Goal: Task Accomplishment & Management: Manage account settings

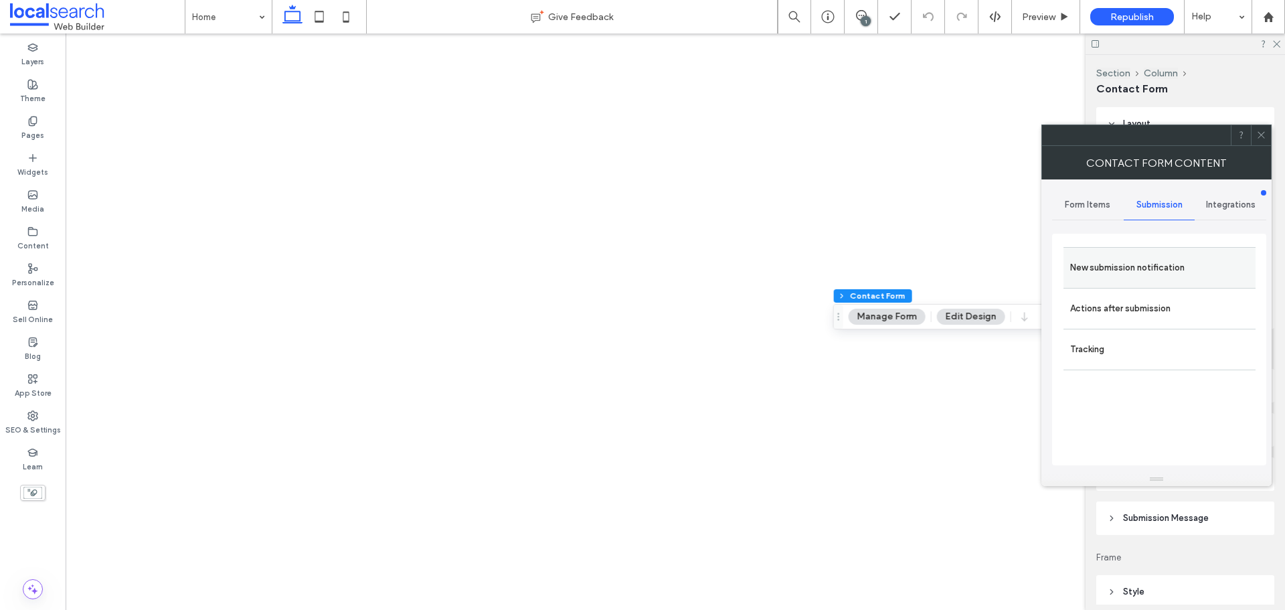
click at [1137, 266] on label "New submission notification" at bounding box center [1159, 267] width 179 height 27
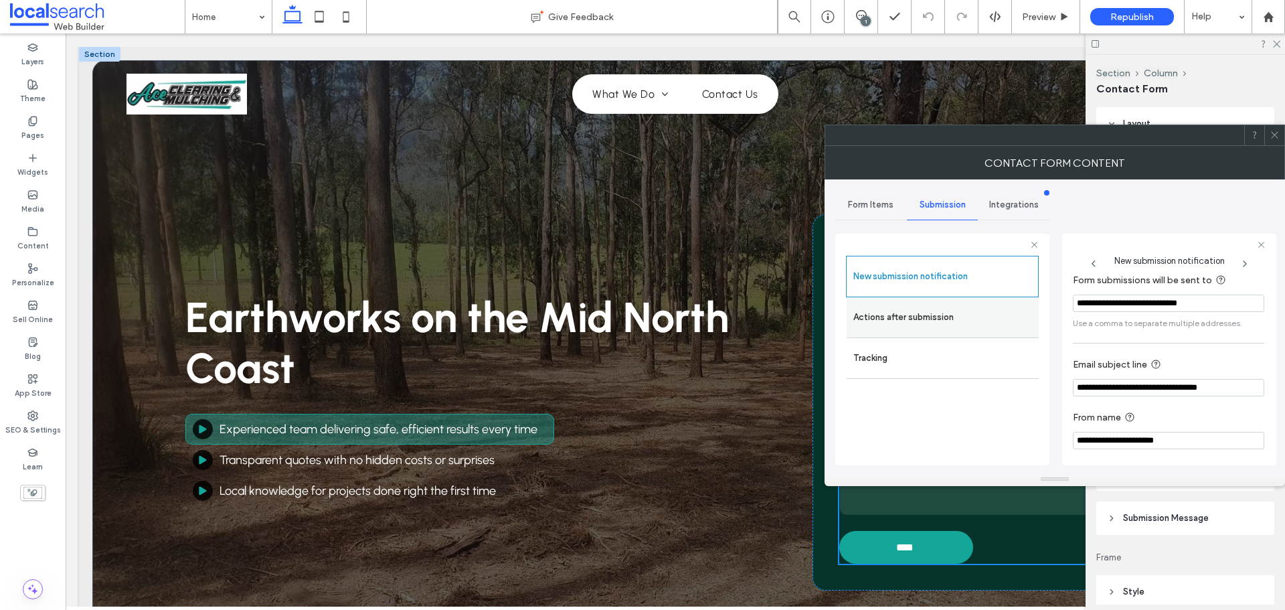
scroll to position [70, 0]
click at [913, 321] on label "Actions after submission" at bounding box center [942, 317] width 179 height 27
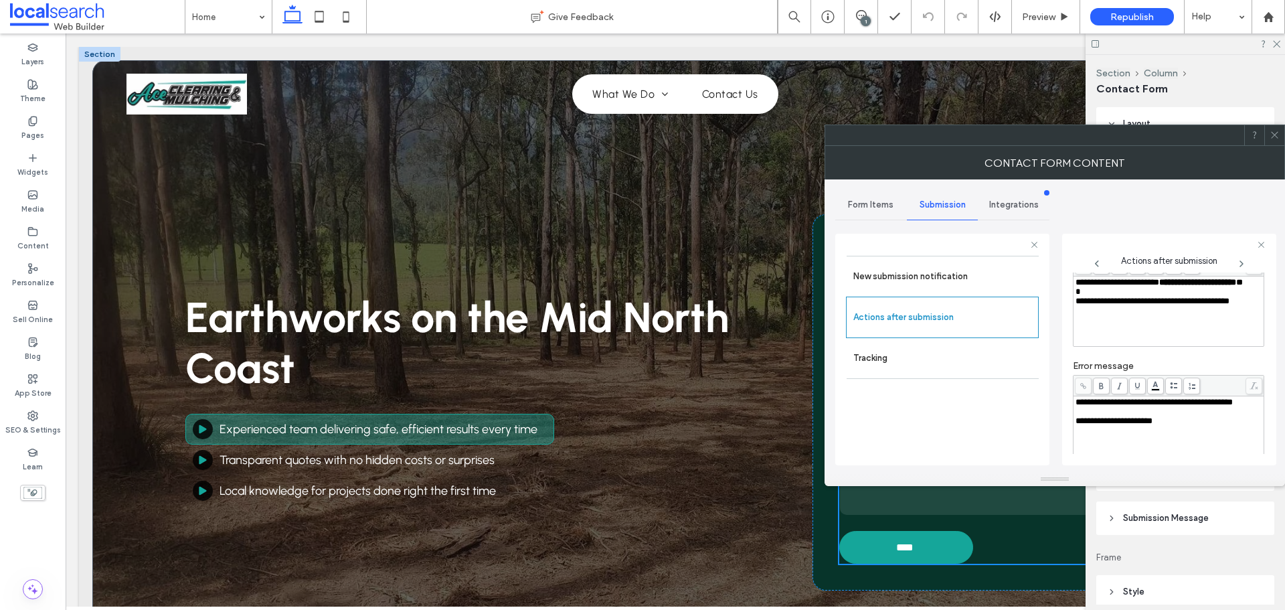
scroll to position [231, 0]
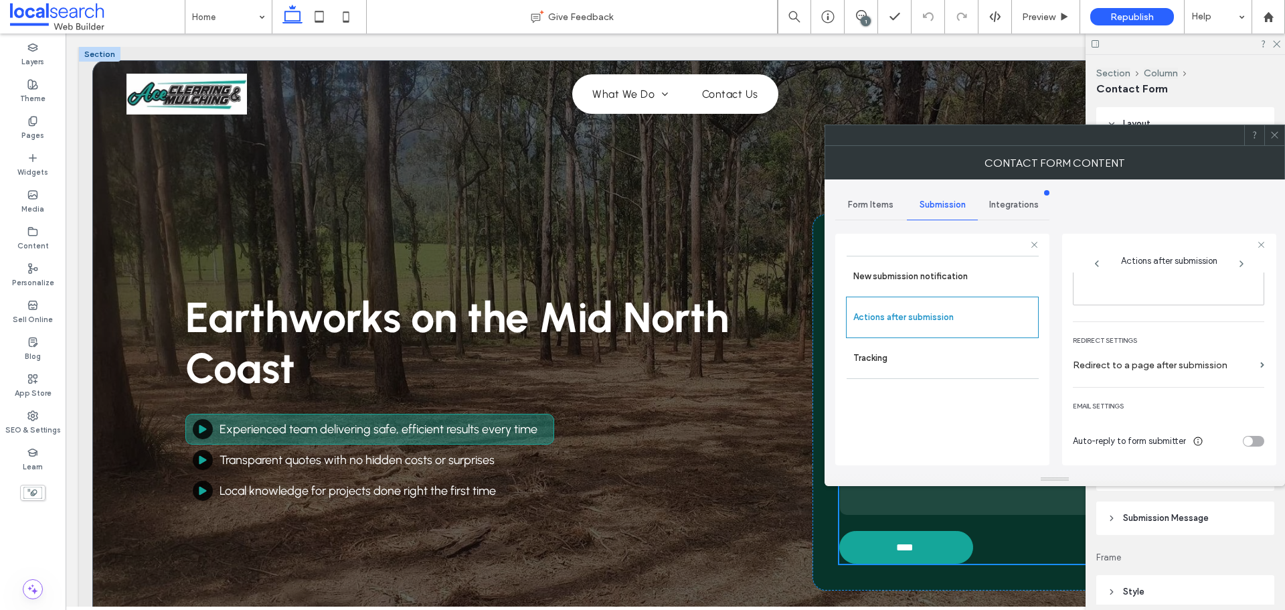
drag, startPoint x: 1273, startPoint y: 137, endPoint x: 171, endPoint y: 184, distance: 1103.4
click at [1273, 137] on use at bounding box center [1274, 135] width 7 height 7
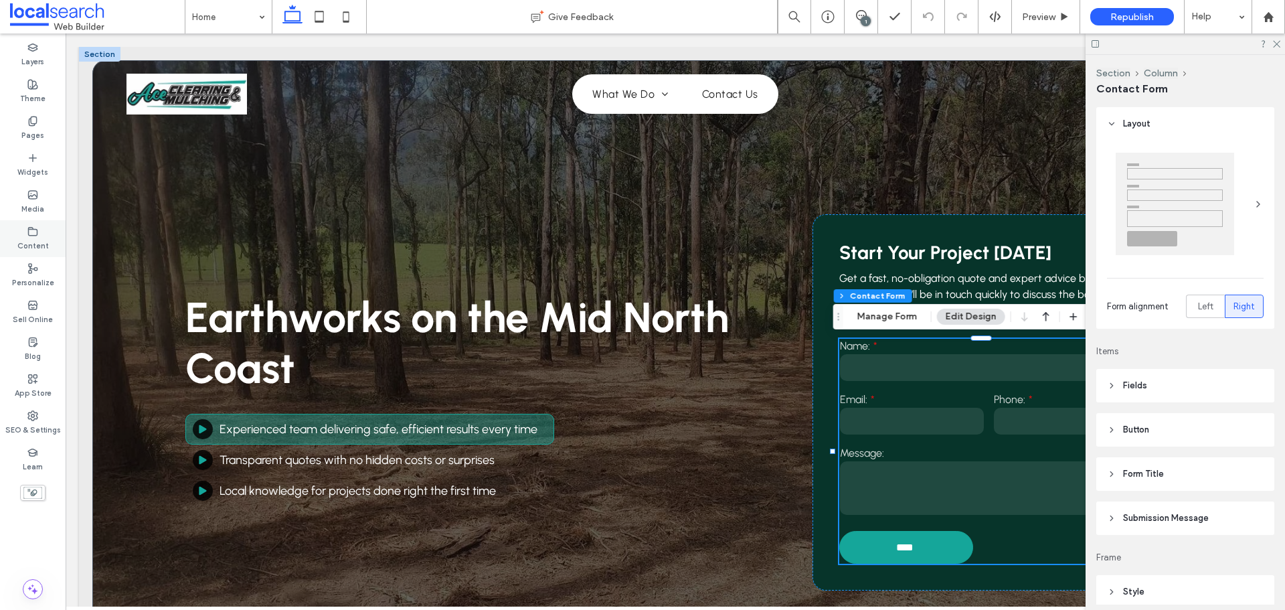
click at [33, 232] on icon at bounding box center [32, 231] width 11 height 11
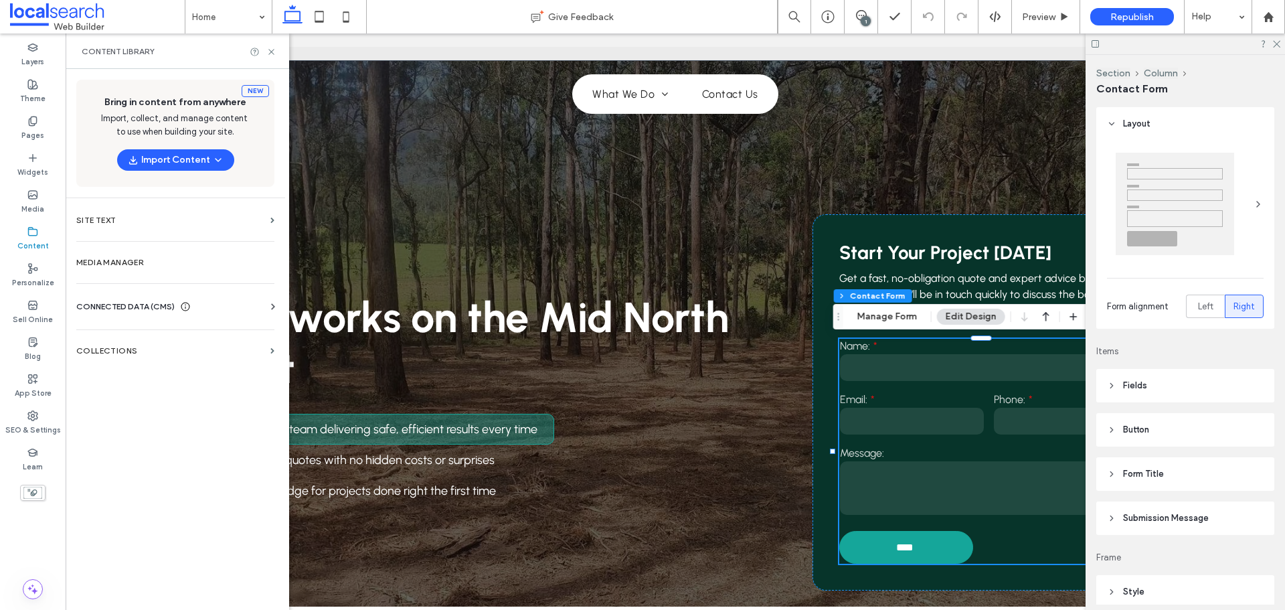
click at [187, 309] on icon at bounding box center [185, 306] width 11 height 11
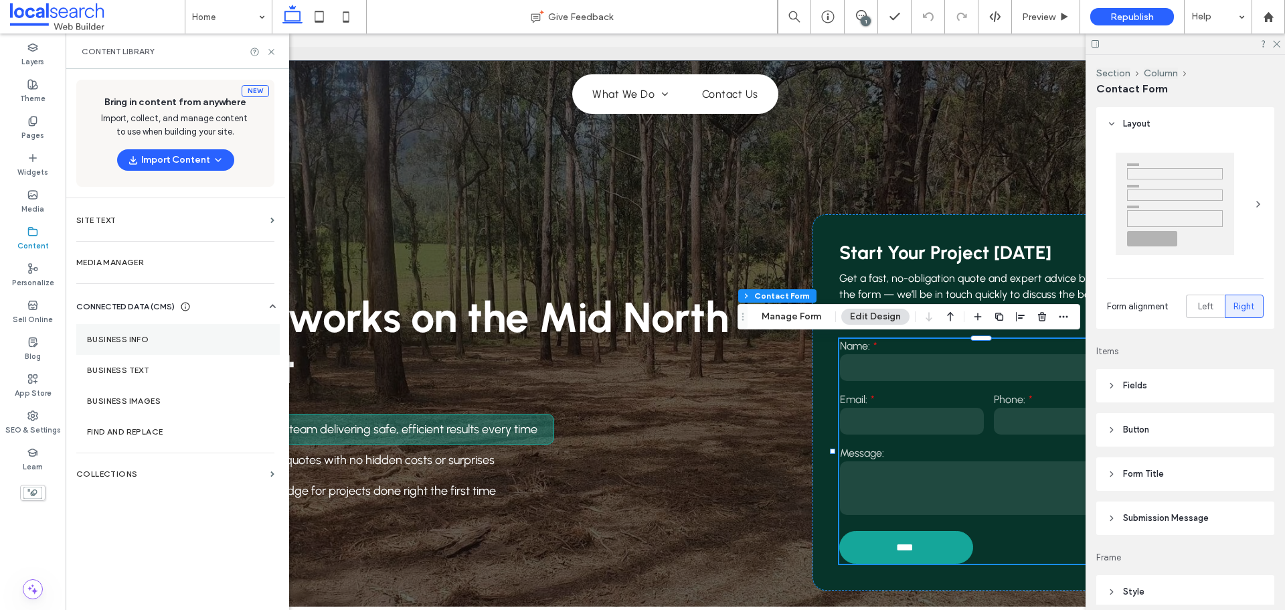
click at [175, 340] on label "Business Info" at bounding box center [178, 339] width 182 height 9
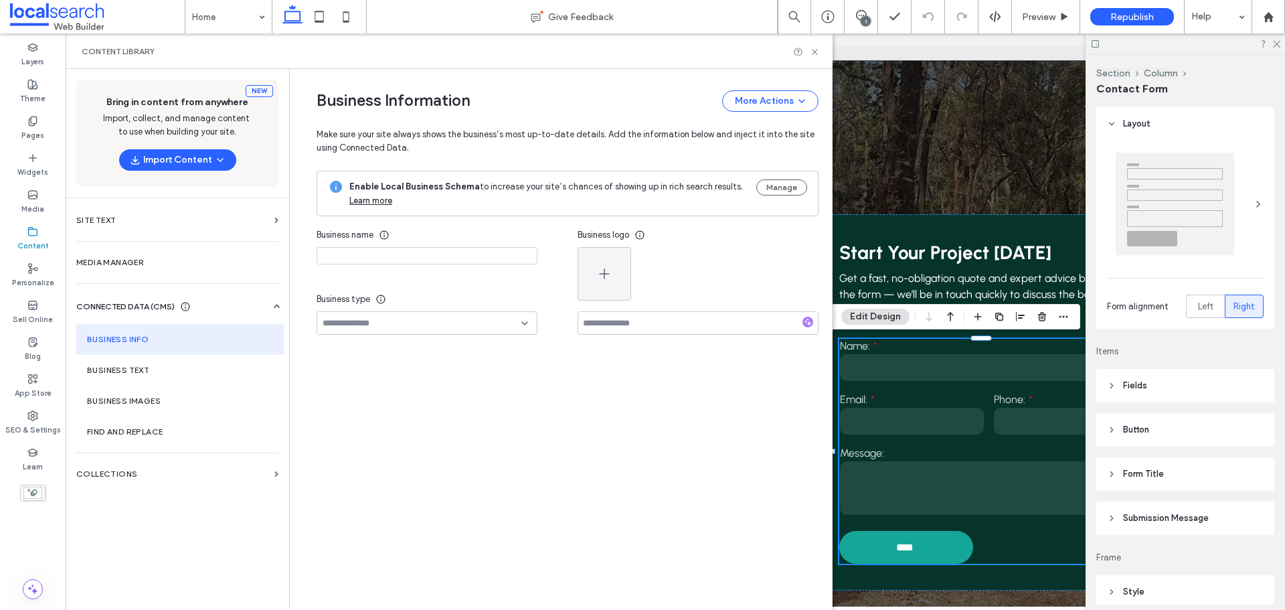
type input "**********"
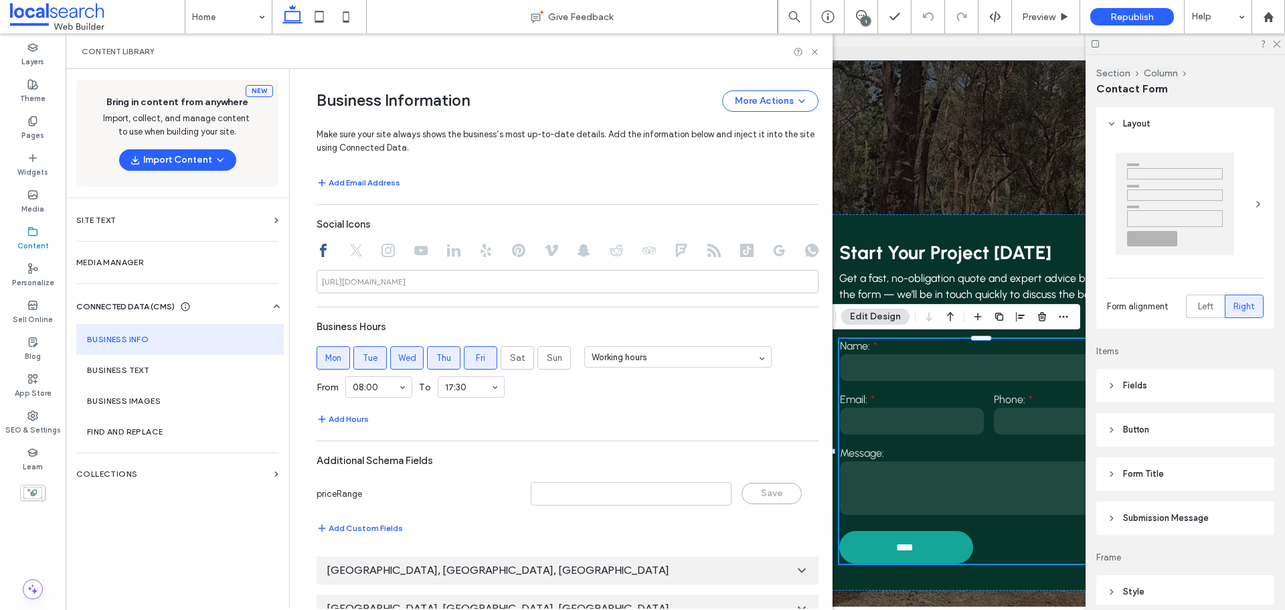
scroll to position [268, 0]
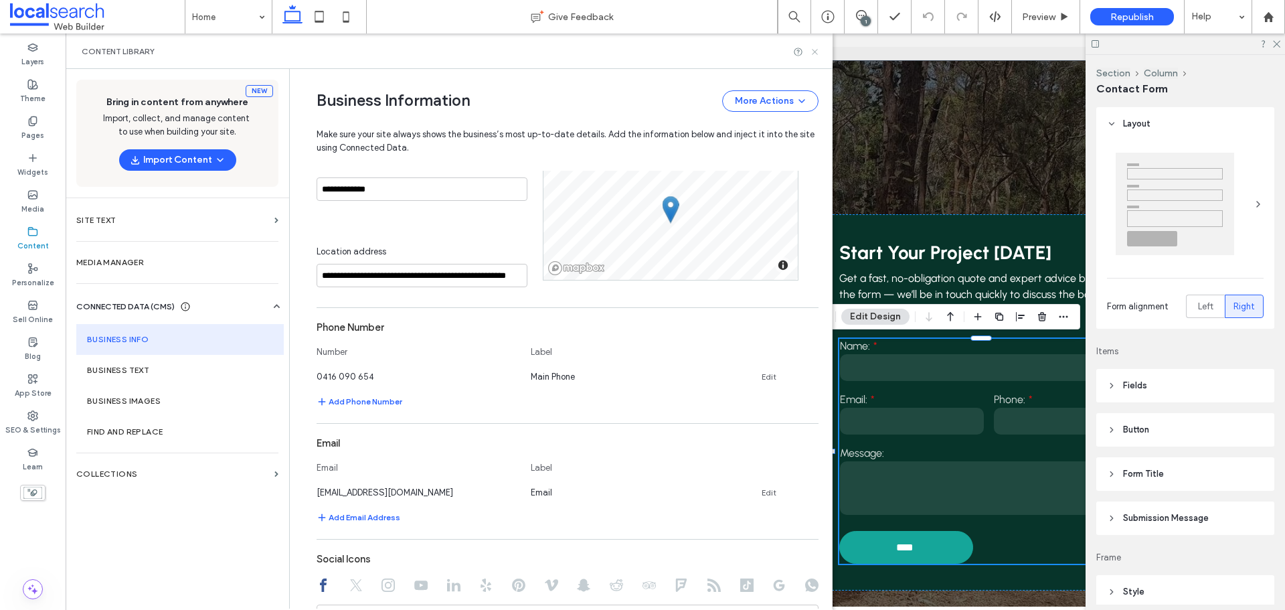
click at [815, 52] on use at bounding box center [814, 51] width 5 height 5
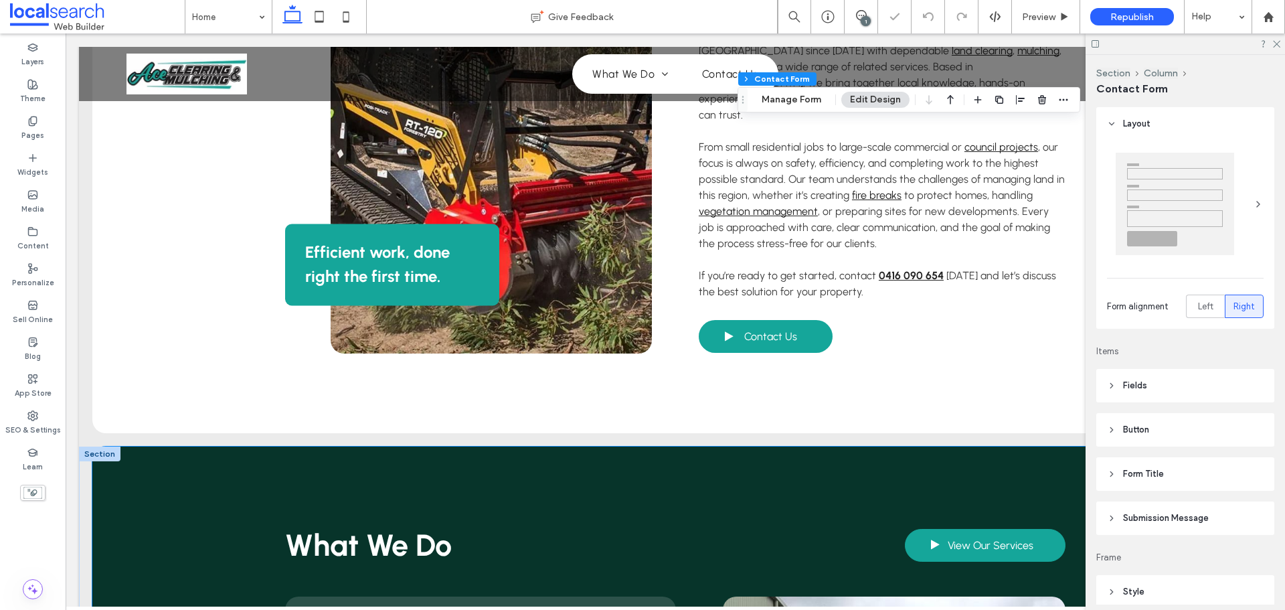
scroll to position [1272, 0]
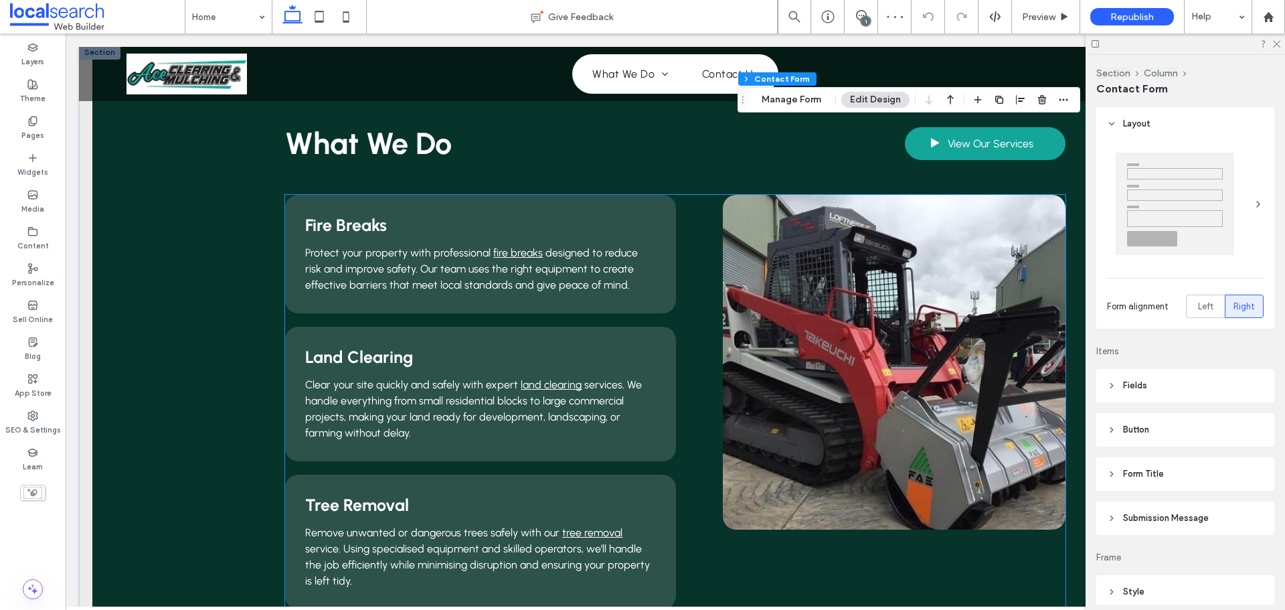
type input "**"
type input "*"
type input "***"
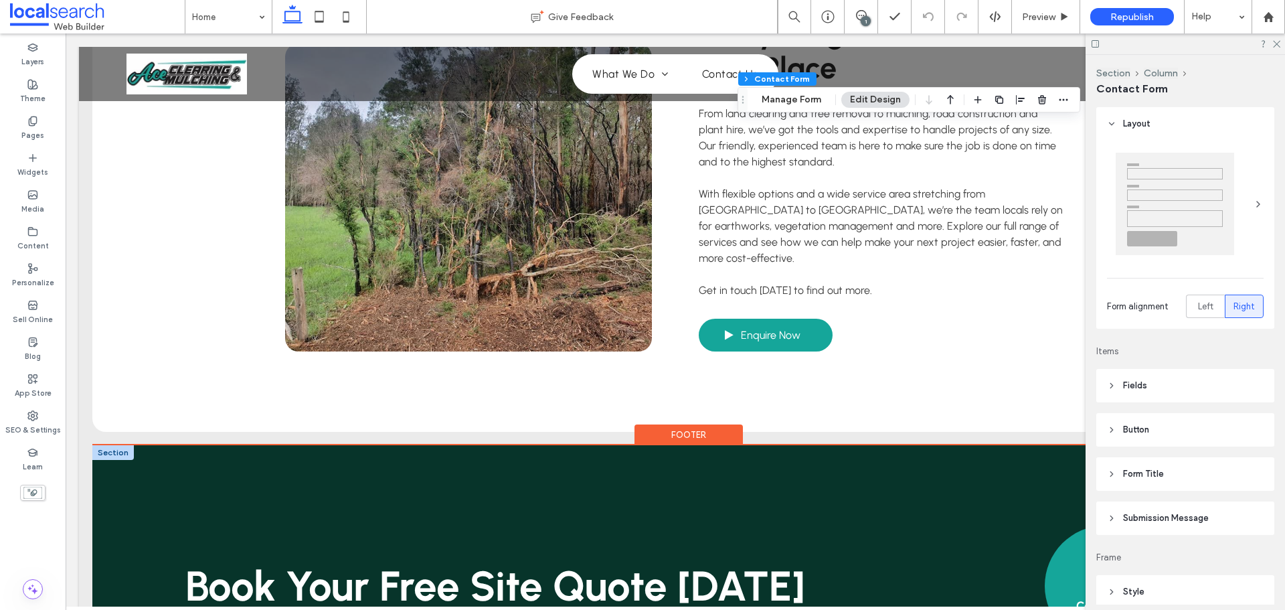
scroll to position [3304, 0]
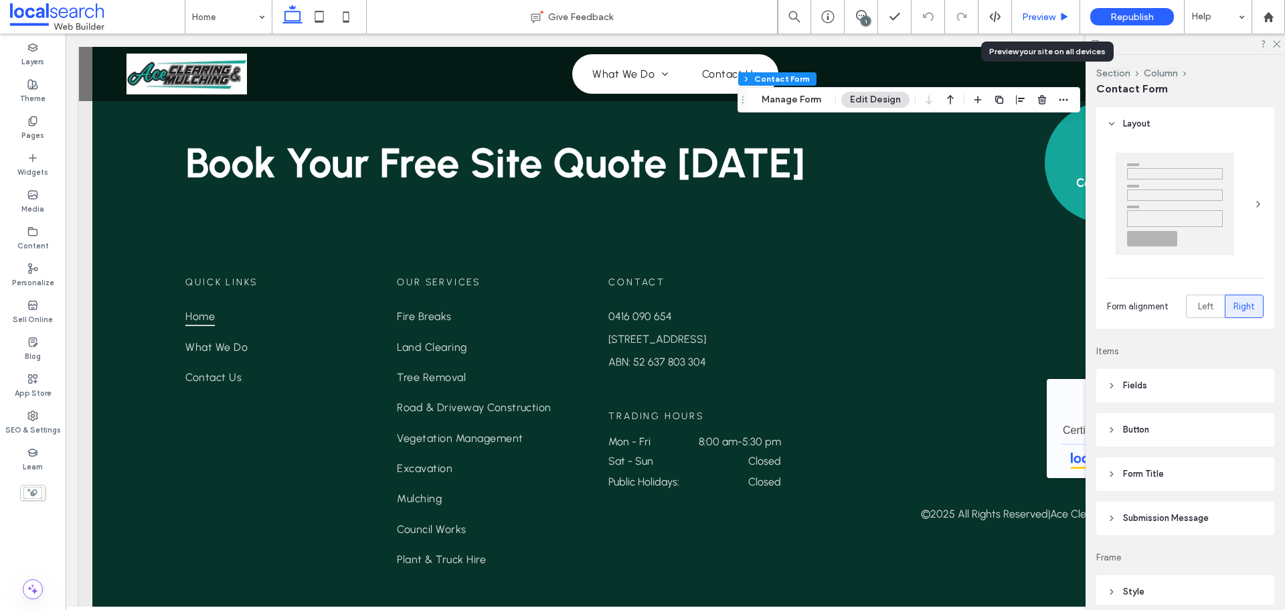
click at [1046, 29] on div "Preview" at bounding box center [1046, 16] width 68 height 33
click at [1276, 46] on use at bounding box center [1276, 44] width 7 height 7
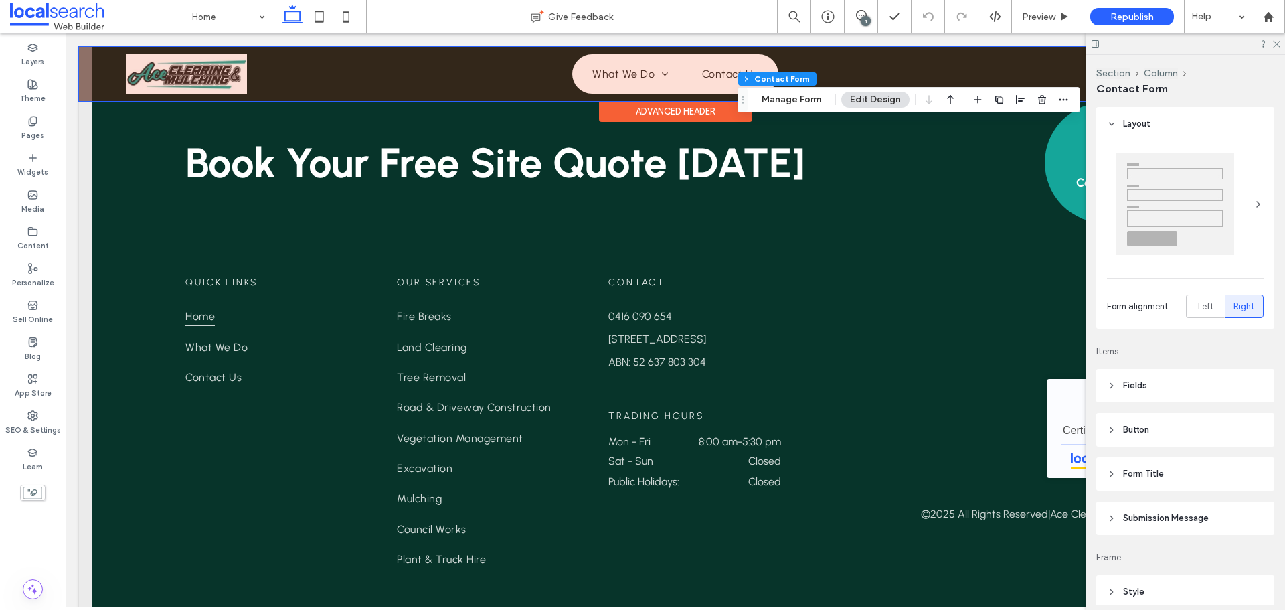
scroll to position [3294, 0]
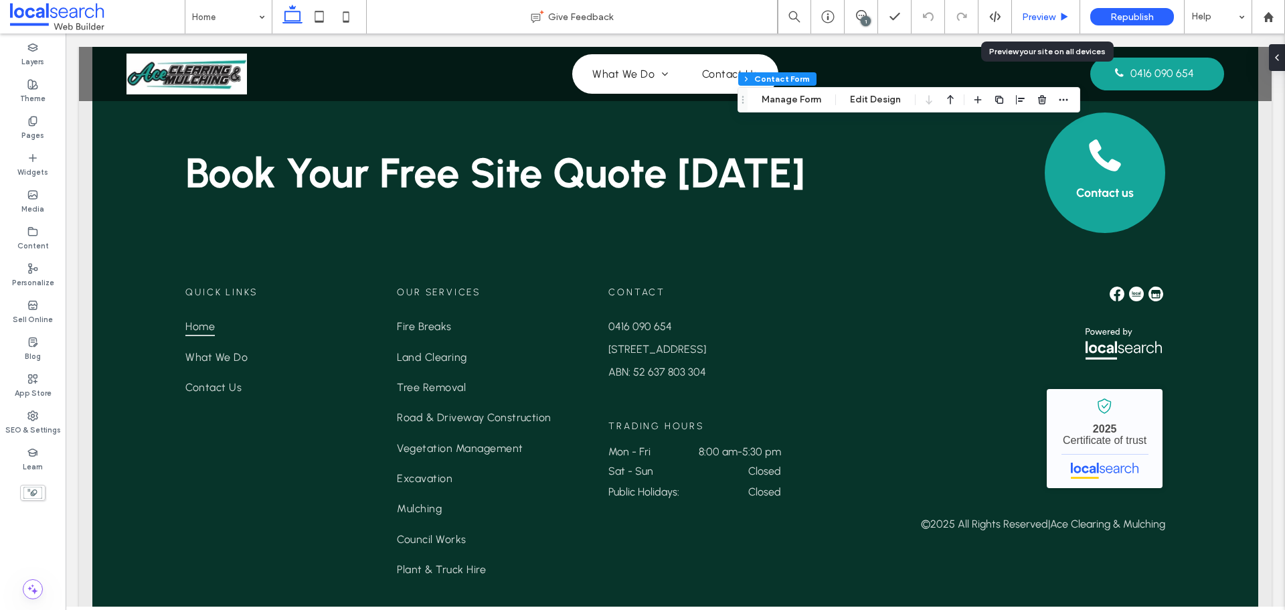
click at [1033, 16] on span "Preview" at bounding box center [1038, 16] width 33 height 11
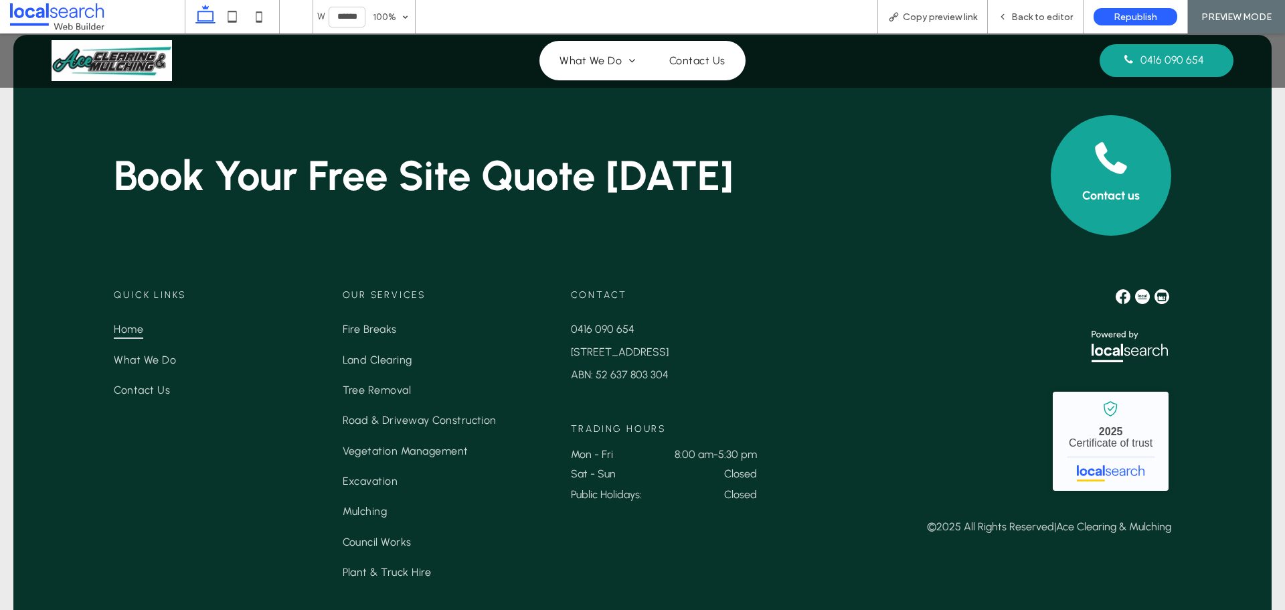
scroll to position [3274, 0]
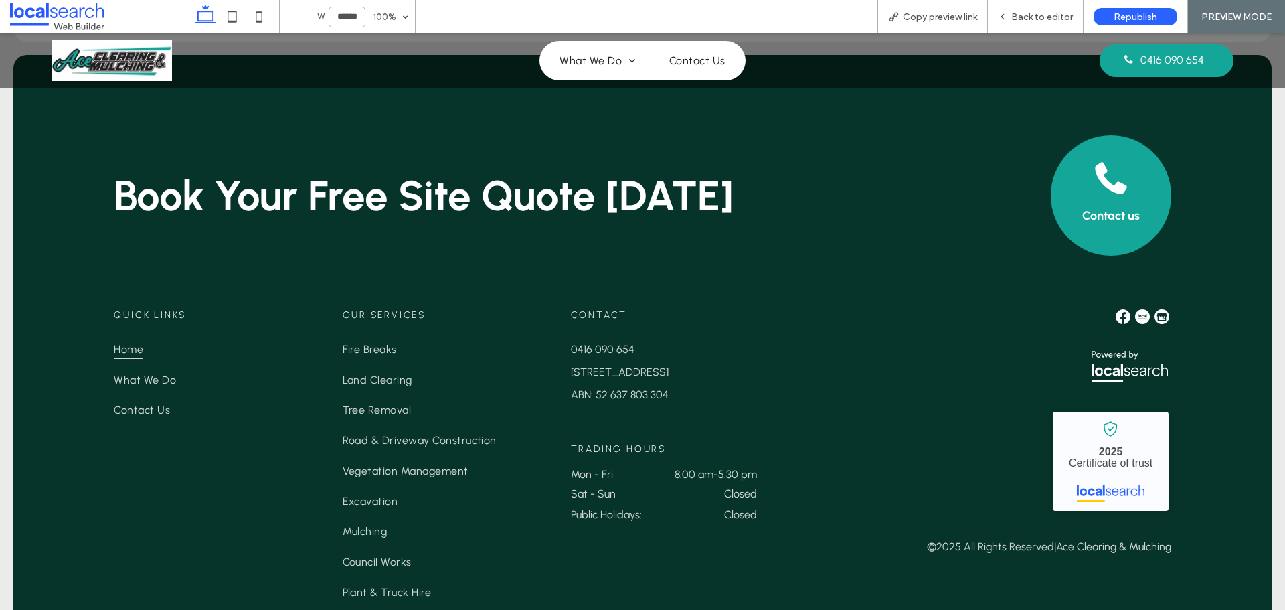
click at [355, 13] on input "******" at bounding box center [347, 17] width 37 height 21
type input "******"
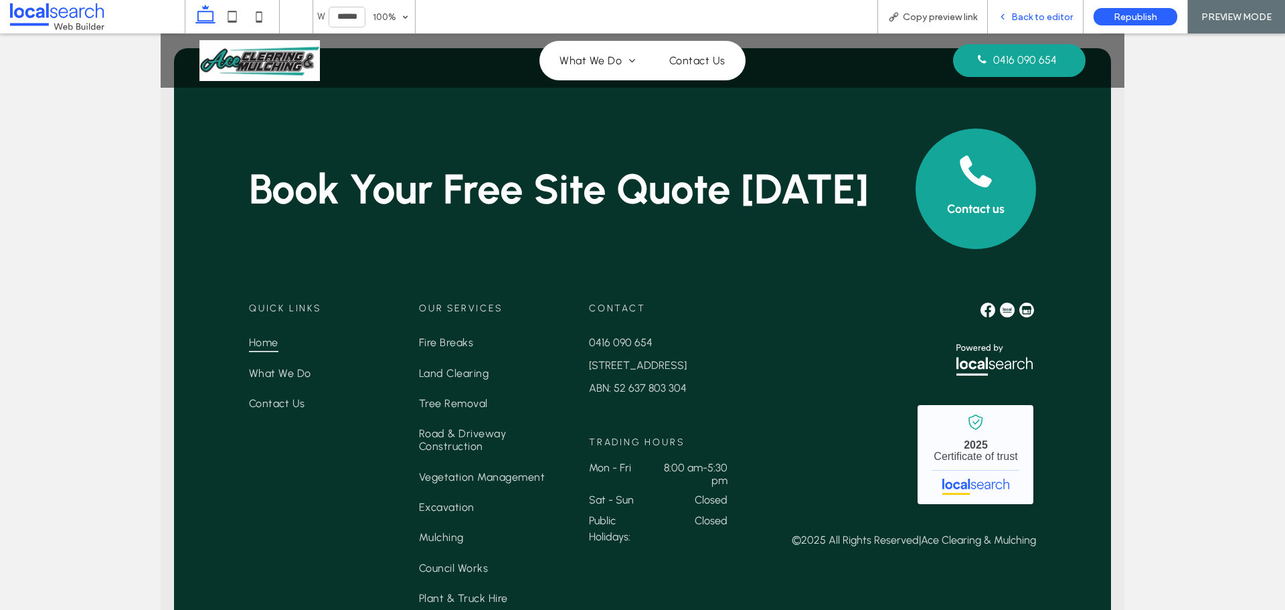
click at [1035, 4] on div "Back to editor" at bounding box center [1036, 16] width 96 height 33
click at [1050, 16] on span "Back to editor" at bounding box center [1042, 16] width 62 height 11
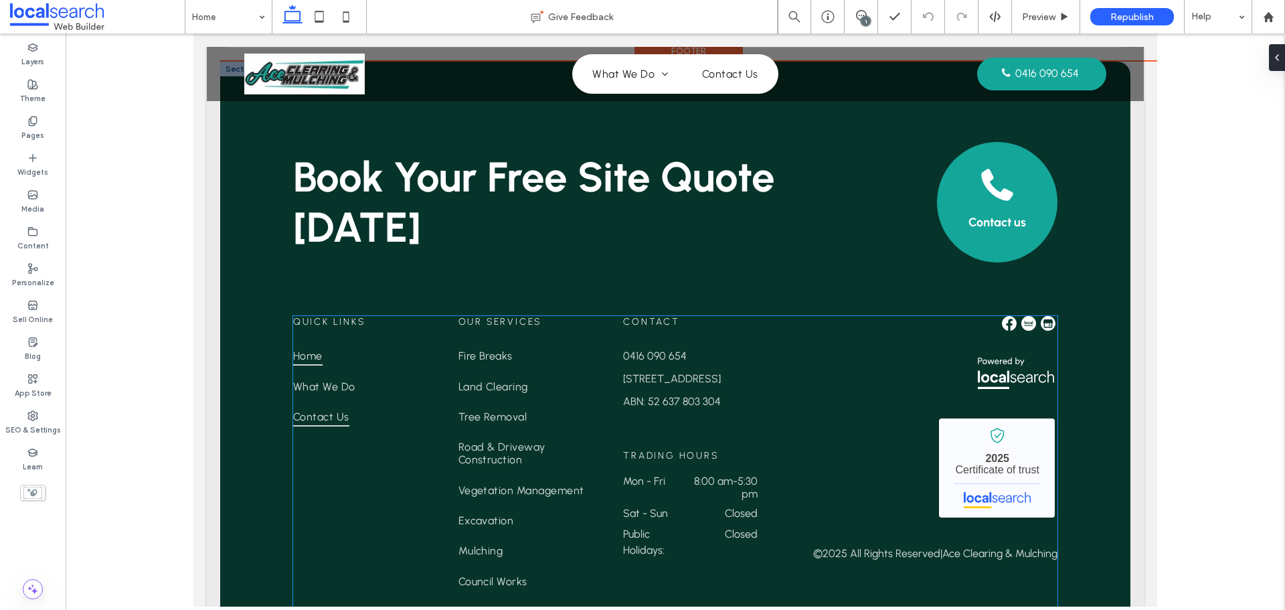
scroll to position [3278, 0]
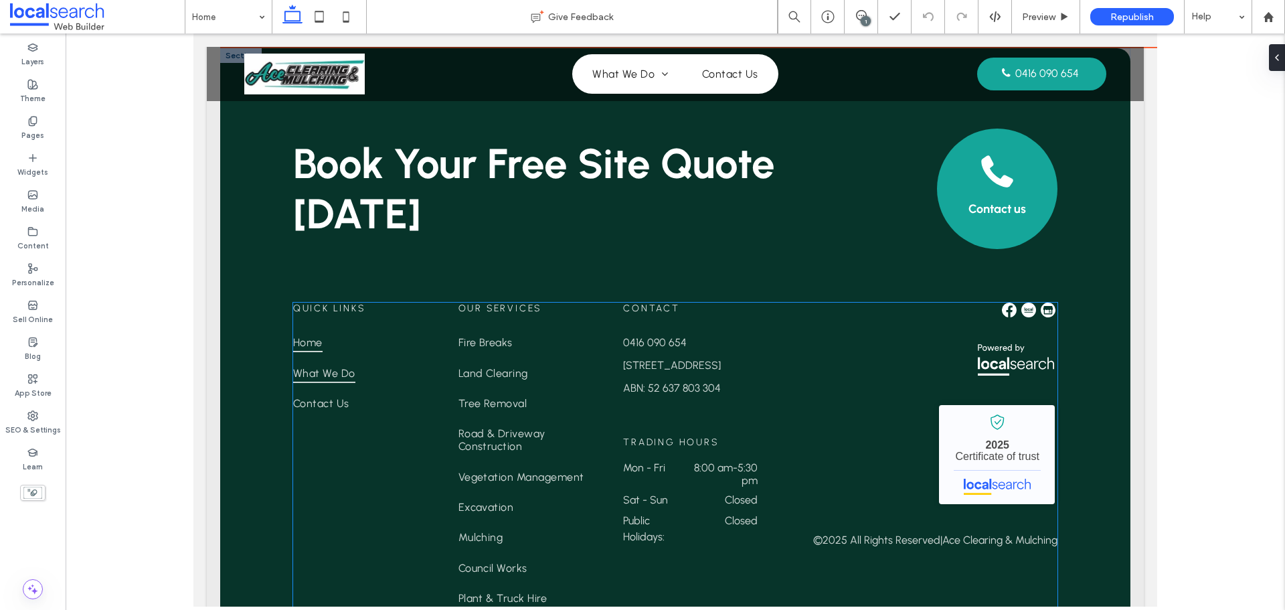
click at [384, 357] on link "What We Do" at bounding box center [360, 372] width 135 height 30
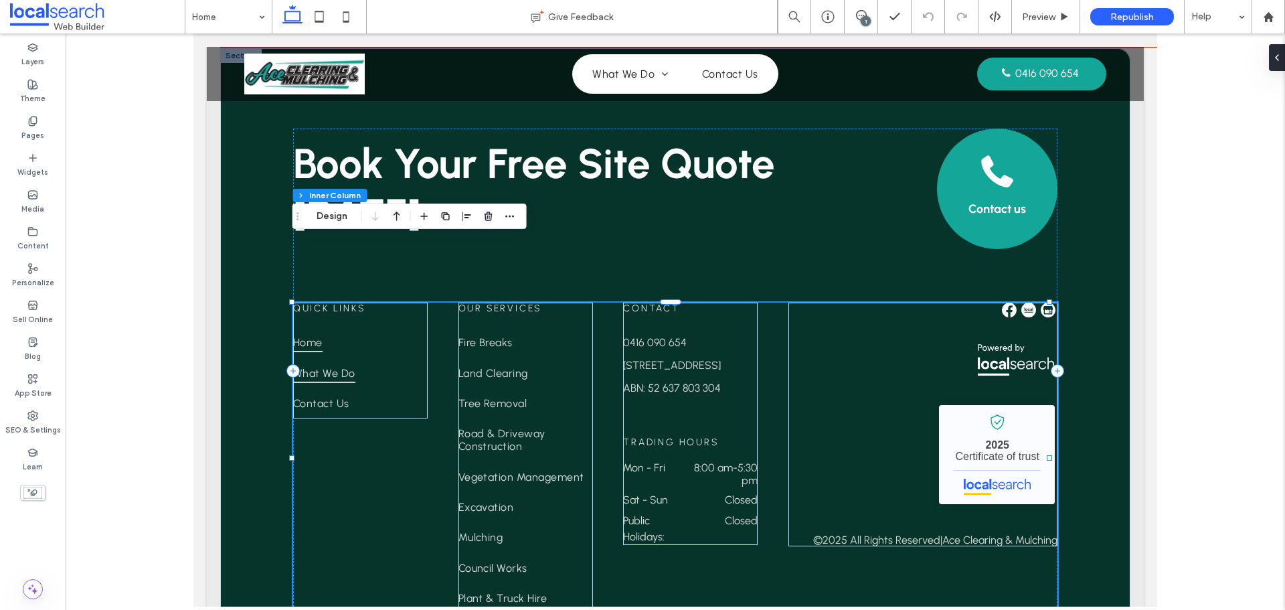
click at [382, 357] on link "What We Do" at bounding box center [360, 372] width 135 height 30
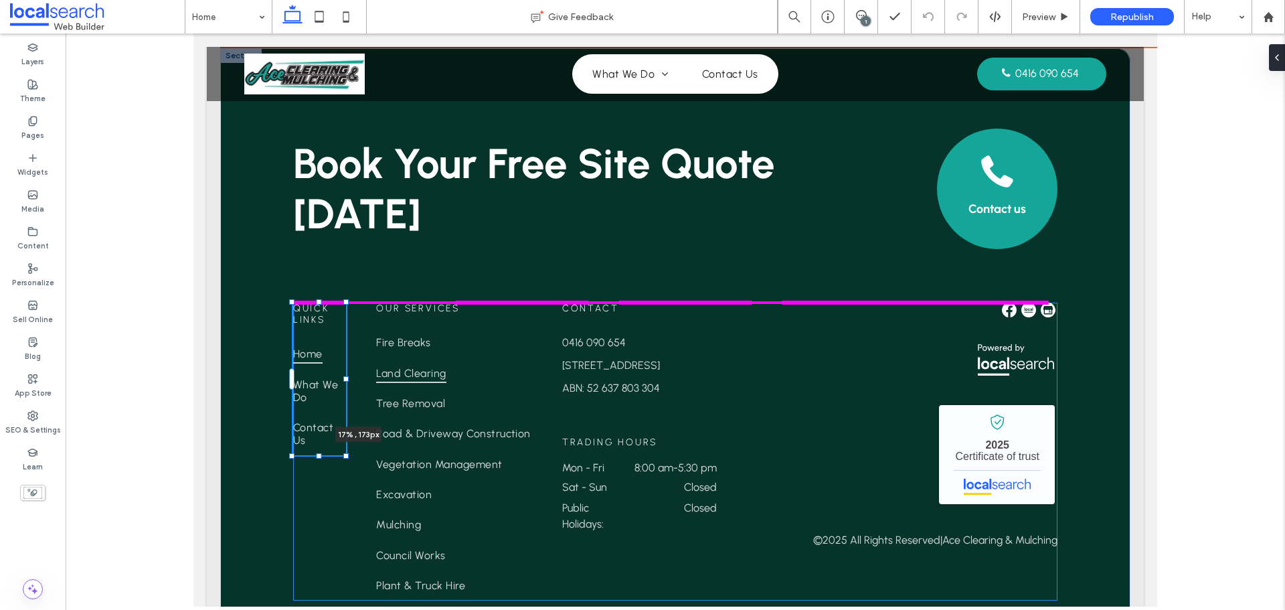
click at [423, 296] on div "Book Your Free Site Quote [DATE] Contact us Quick Links Home What We Do Contact…" at bounding box center [675, 351] width 910 height 606
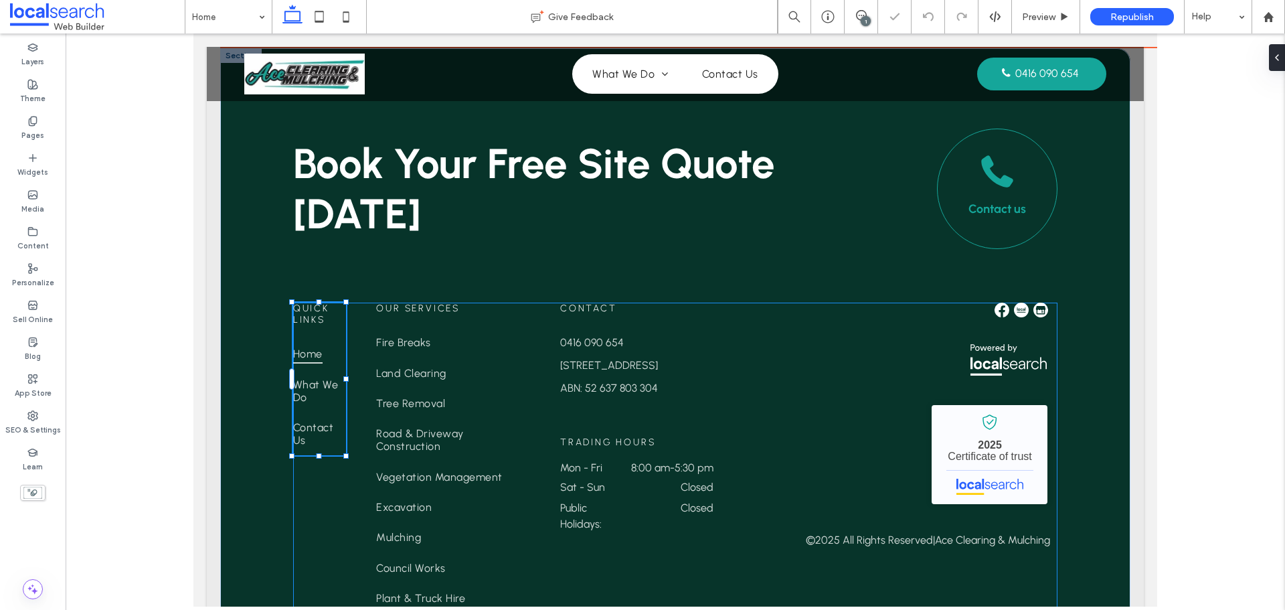
type input "*"
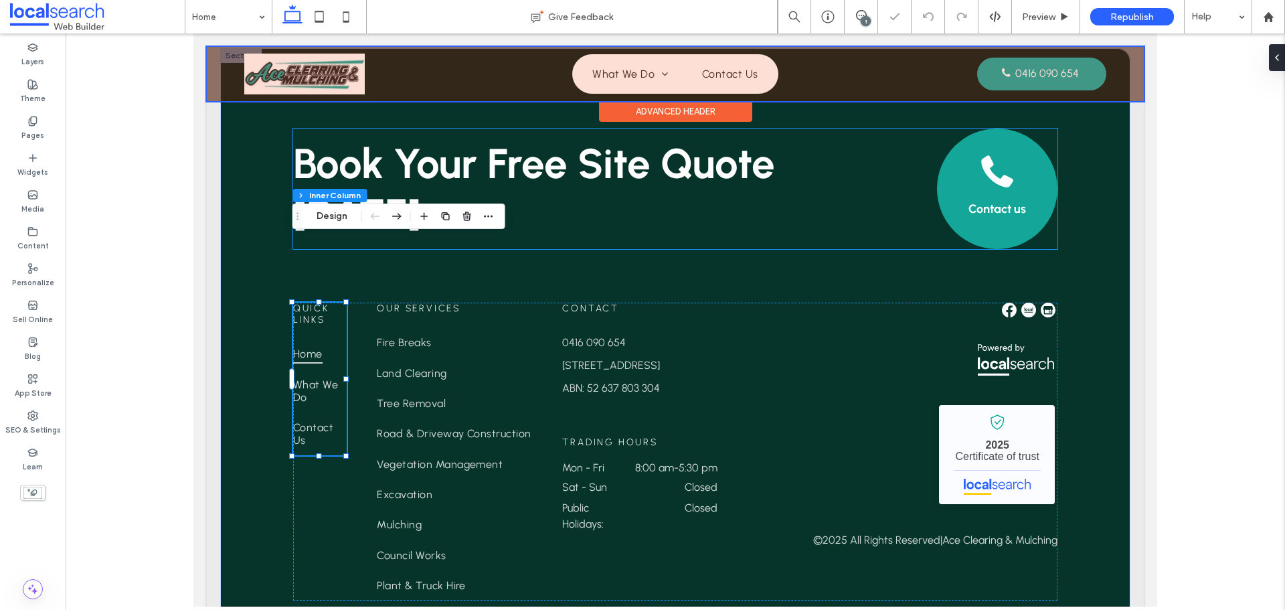
type input "*"
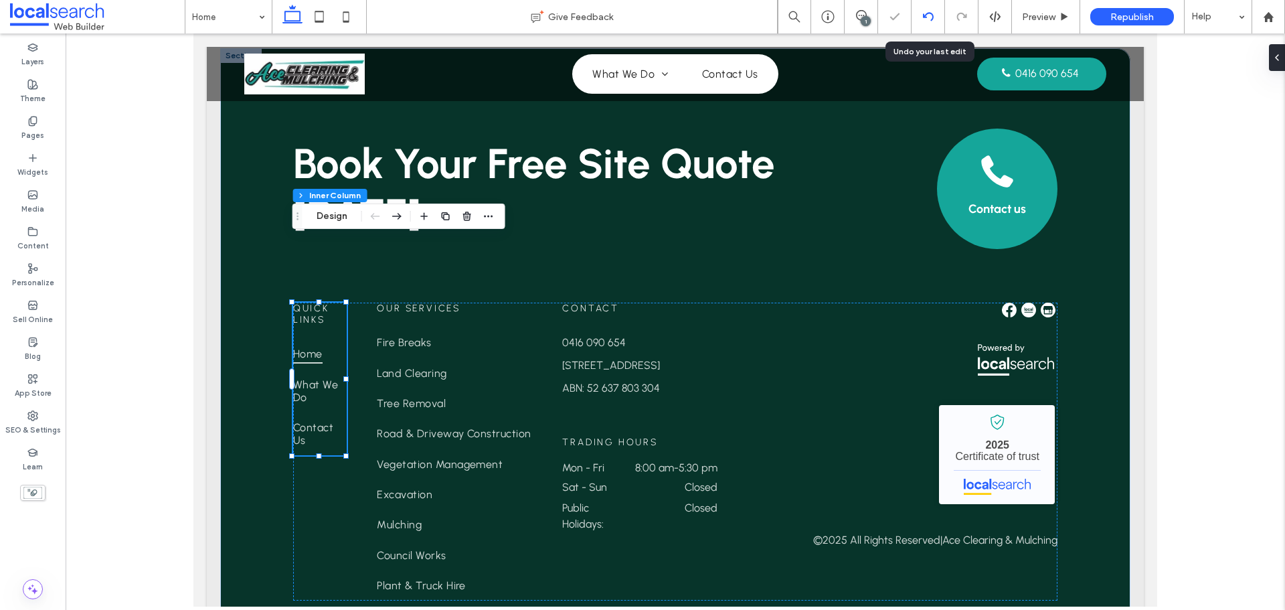
click at [939, 22] on div at bounding box center [928, 16] width 33 height 33
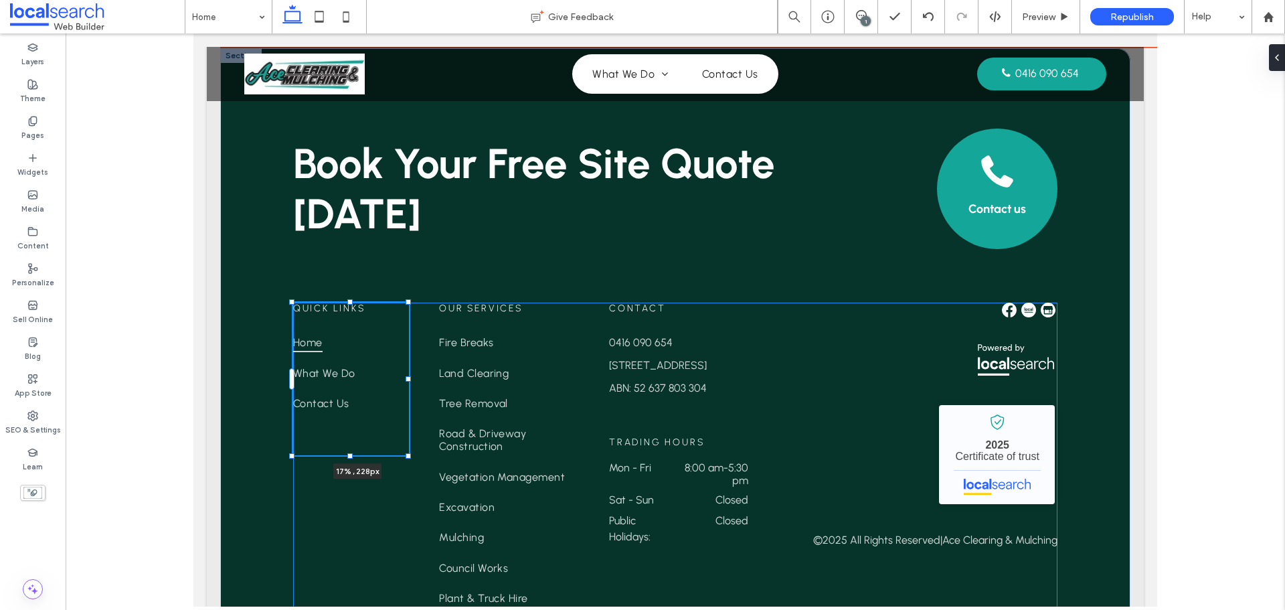
drag, startPoint x: 347, startPoint y: 313, endPoint x: 423, endPoint y: 311, distance: 75.7
click at [423, 311] on div "Book Your Free Site Quote [DATE] Contact us Quick Links Home What We Do Contact…" at bounding box center [675, 357] width 910 height 618
type input "**"
type input "****"
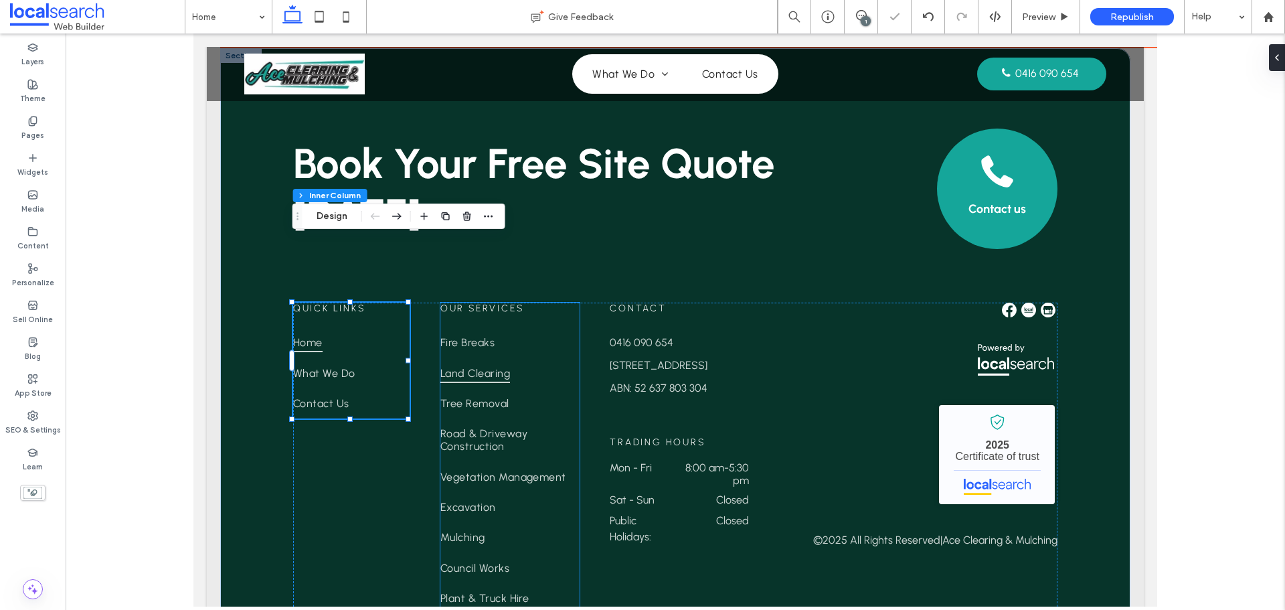
click at [512, 357] on link "Land Clearing" at bounding box center [509, 372] width 139 height 30
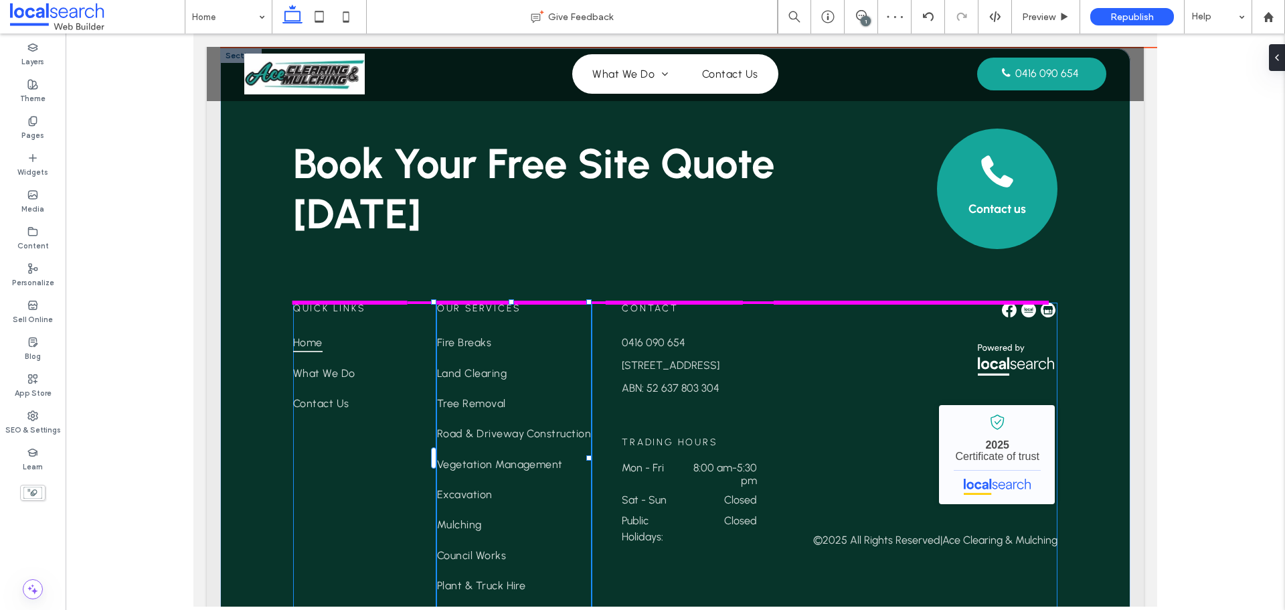
drag, startPoint x: 576, startPoint y: 393, endPoint x: 597, endPoint y: 388, distance: 21.9
click at [597, 388] on div "Book Your Free Site Quote [DATE] Contact us Quick Links Home What We Do Contact…" at bounding box center [675, 357] width 910 height 618
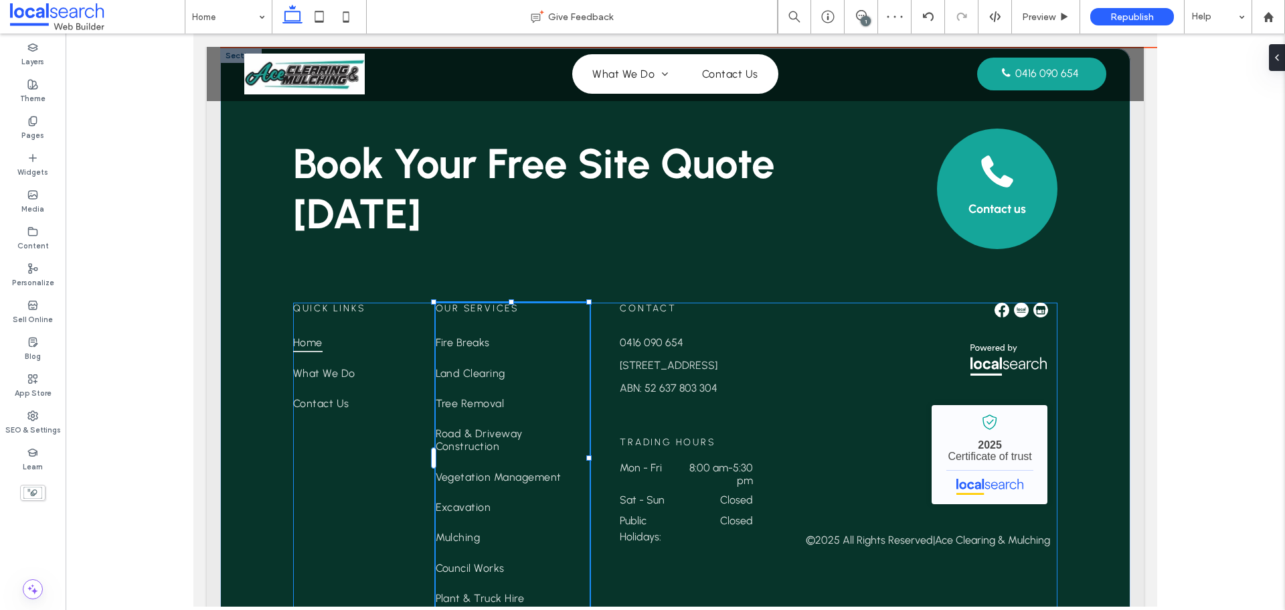
type input "**"
type input "****"
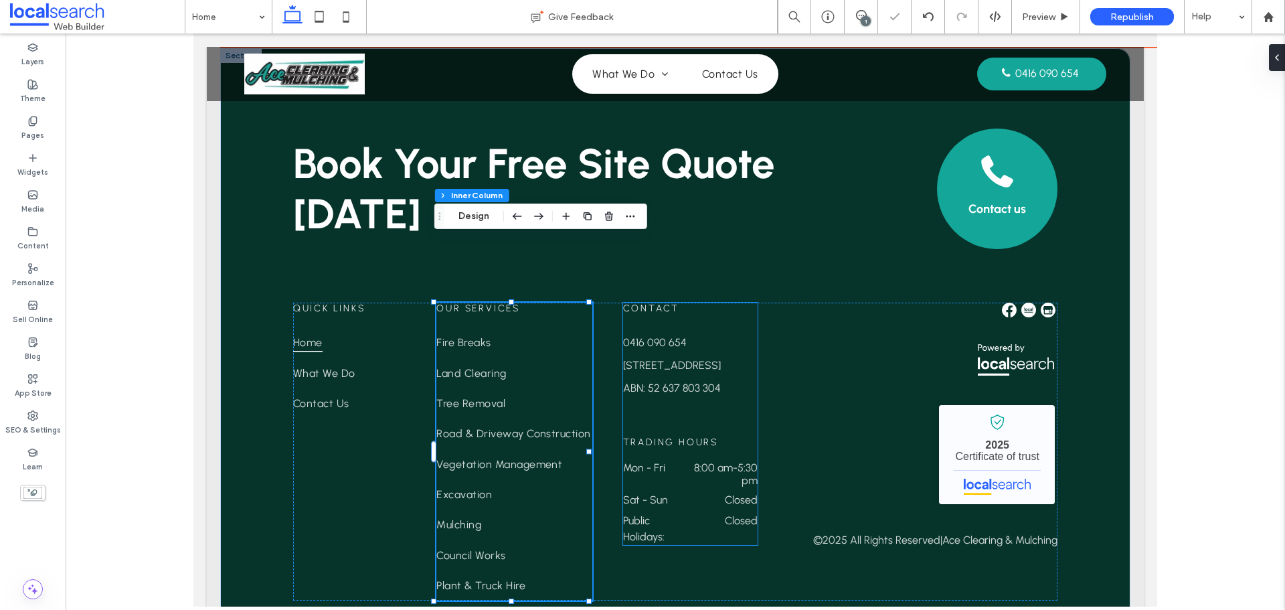
click at [745, 436] on h6 "Trading Hours" at bounding box center [690, 441] width 135 height 11
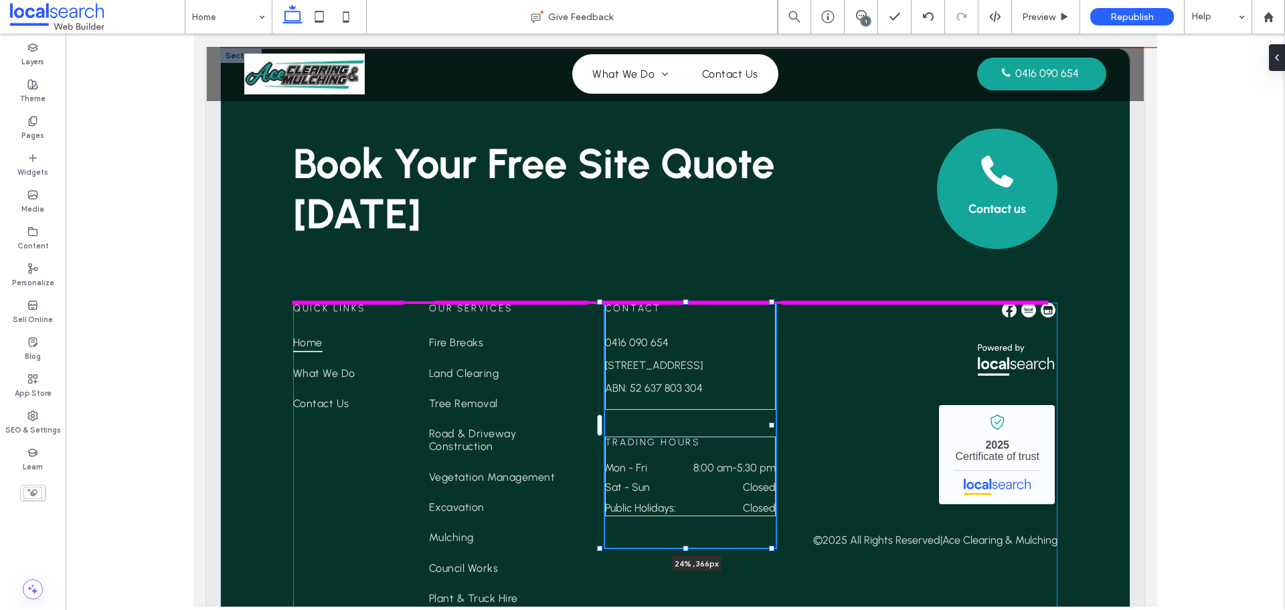
drag, startPoint x: 752, startPoint y: 361, endPoint x: 803, endPoint y: 349, distance: 51.6
click at [803, 349] on div "Book Your Free Site Quote [DATE] Contact us Quick Links Home What We Do Contact…" at bounding box center [675, 357] width 910 height 618
type input "**"
type input "****"
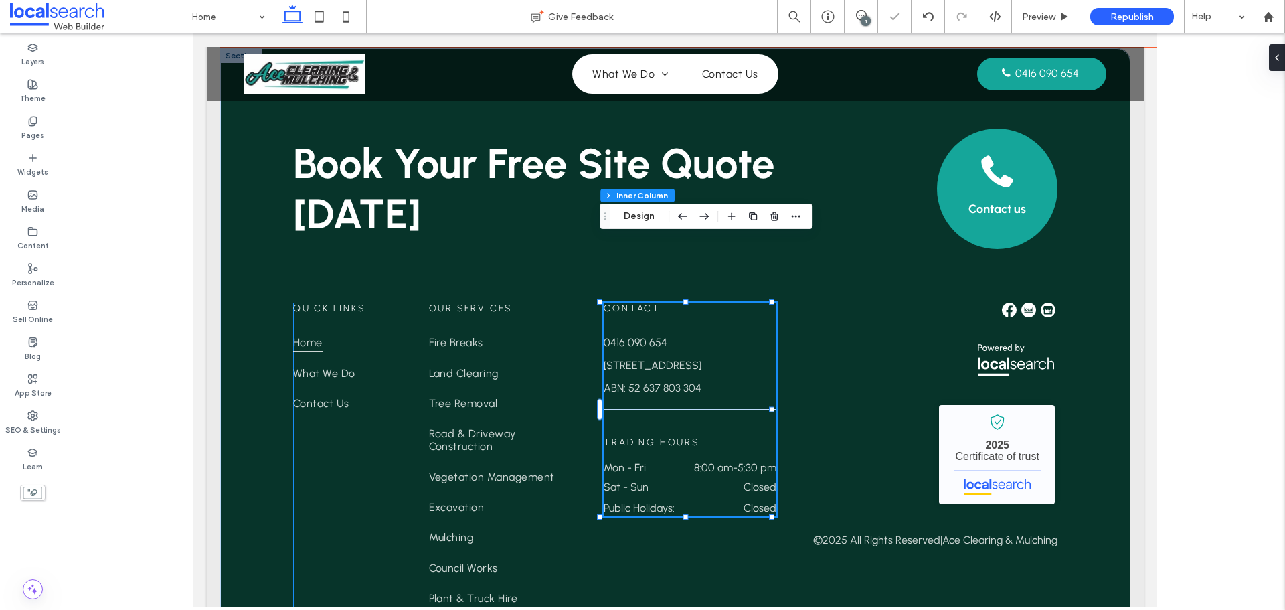
click at [827, 373] on div "Ace Clearing & Mulching - Localsearch verified business 2025 Certificate of tru…" at bounding box center [932, 425] width 250 height 244
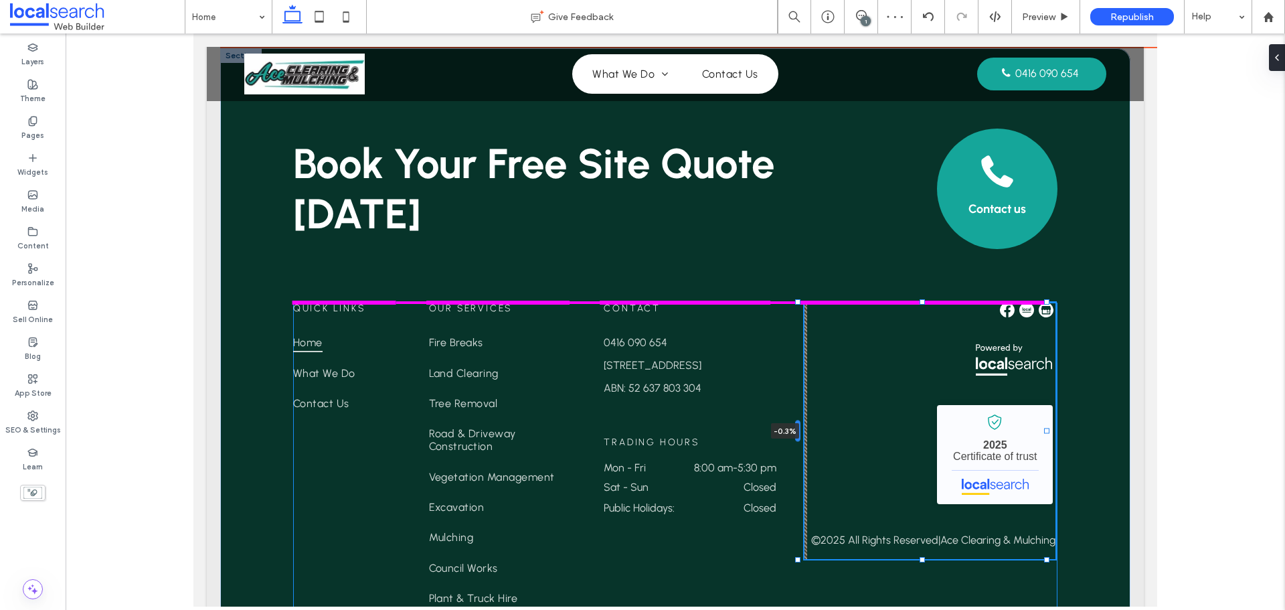
click at [798, 420] on div at bounding box center [797, 430] width 5 height 21
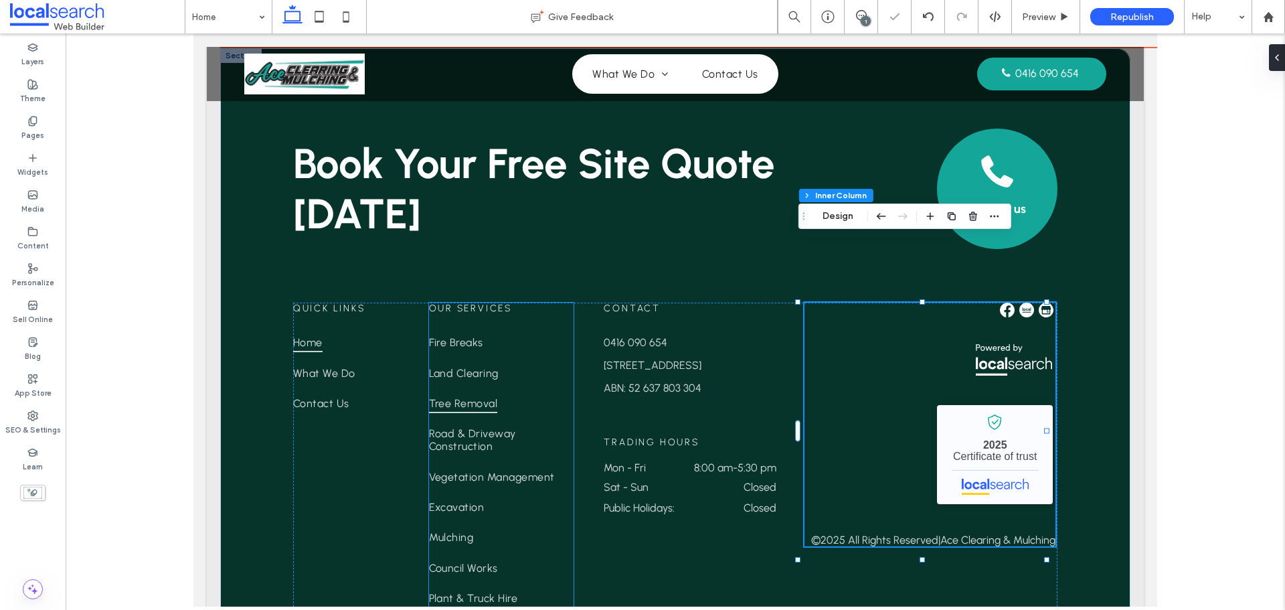
click at [475, 394] on span "Tree Removal" at bounding box center [463, 403] width 69 height 19
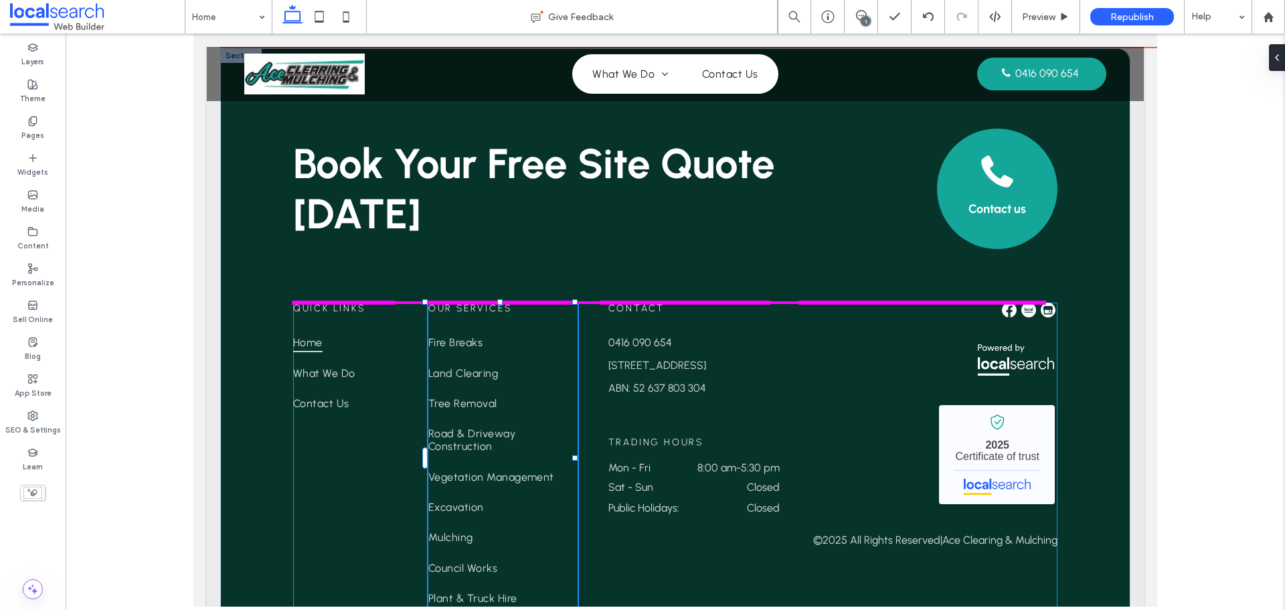
drag, startPoint x: 570, startPoint y: 394, endPoint x: 577, endPoint y: 392, distance: 7.0
click at [577, 455] on div at bounding box center [574, 457] width 5 height 5
type input "**"
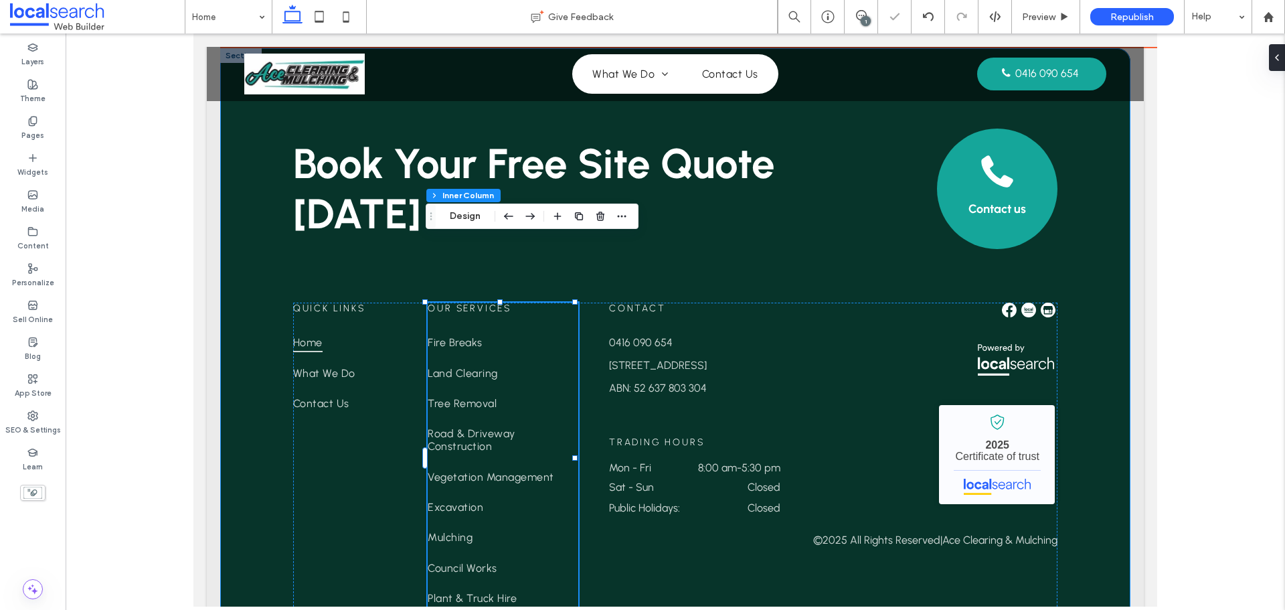
type input "****"
click at [282, 380] on div "Book Your Free Site Quote [DATE] Contact us Quick Links Home What We Do Contact…" at bounding box center [675, 357] width 910 height 618
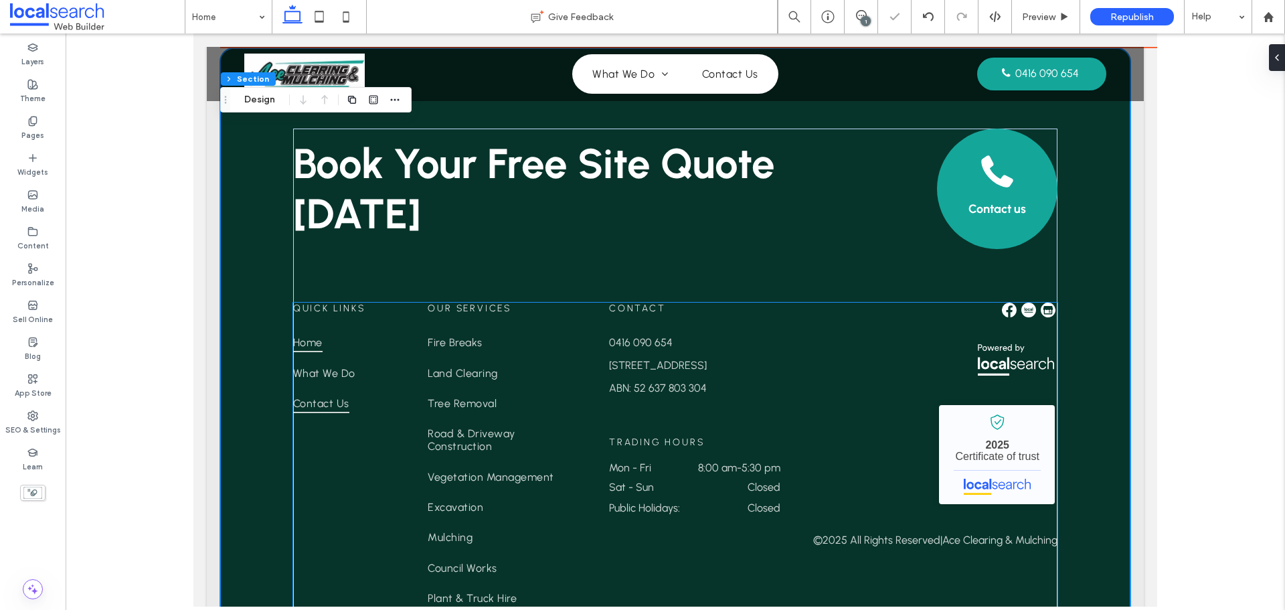
click at [371, 388] on link "Contact Us" at bounding box center [345, 403] width 104 height 30
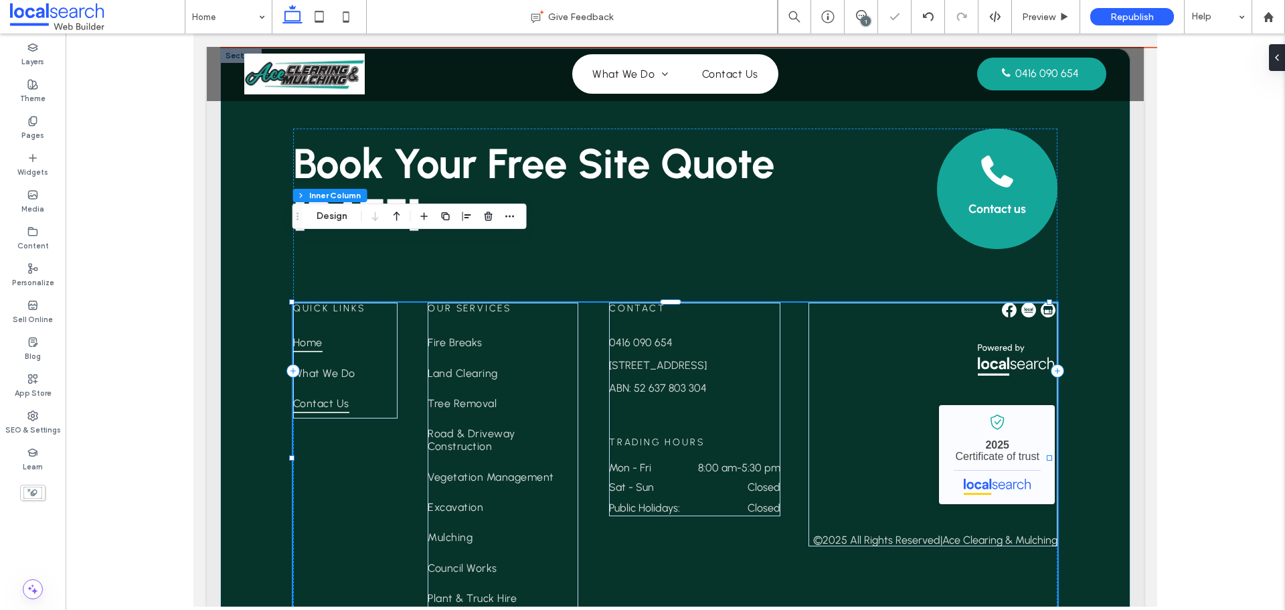
click at [371, 388] on link "Contact Us" at bounding box center [345, 403] width 104 height 30
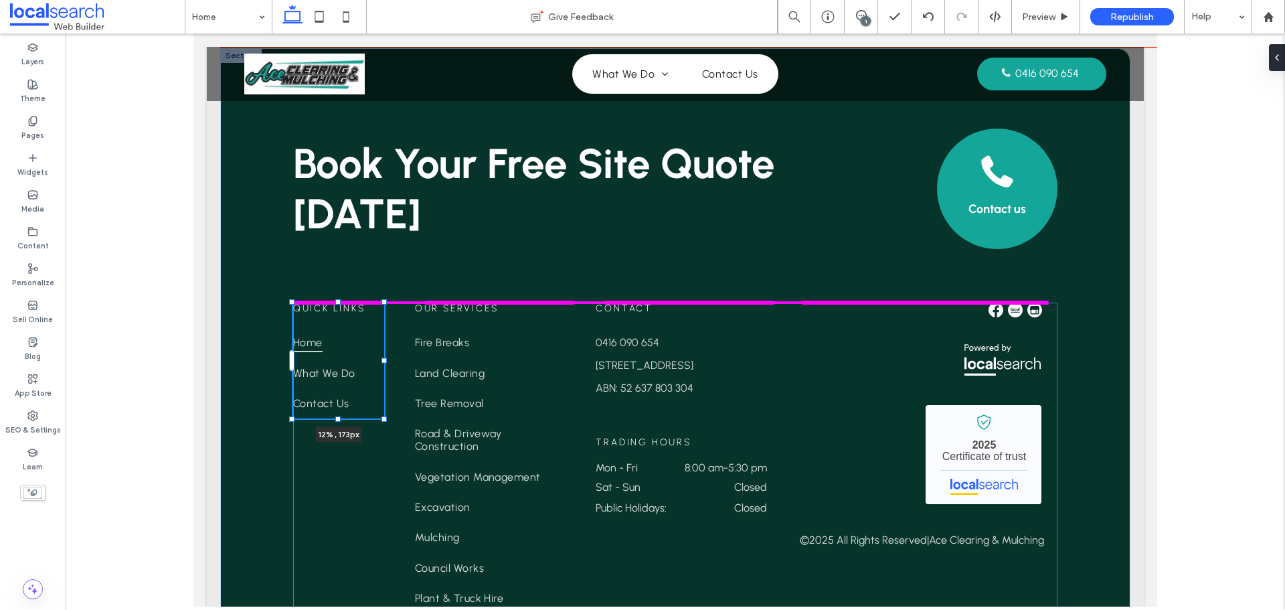
drag, startPoint x: 397, startPoint y: 296, endPoint x: 385, endPoint y: 297, distance: 12.1
click at [385, 358] on div at bounding box center [384, 360] width 5 height 5
type input "**"
type input "****"
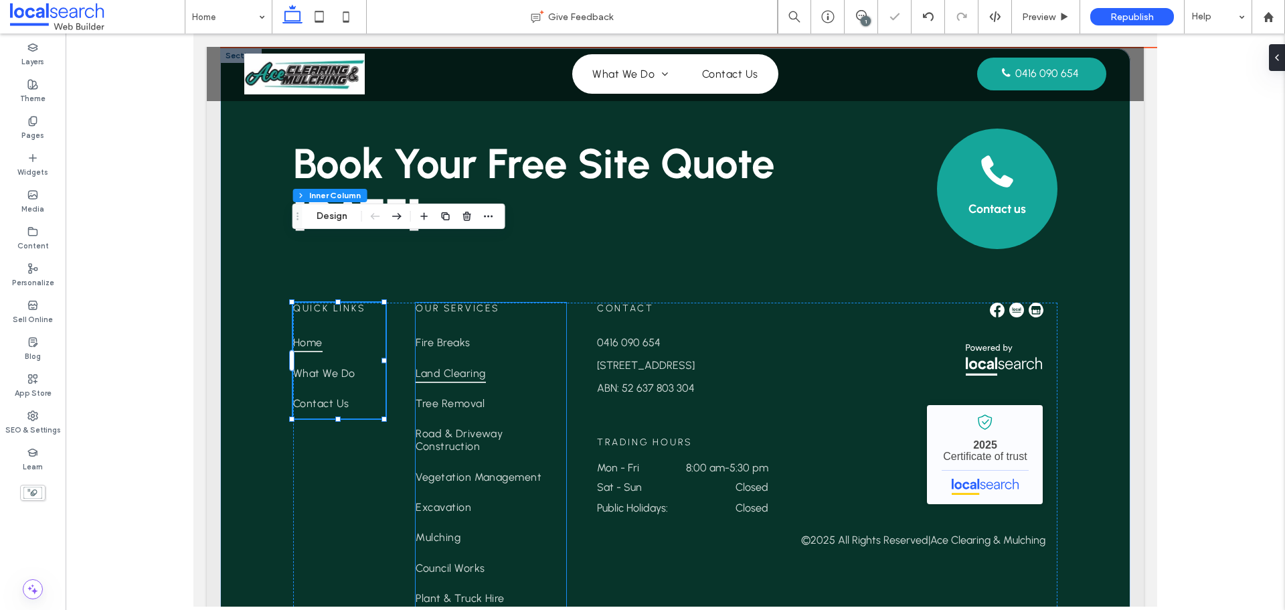
click at [479, 357] on link "Land Clearing" at bounding box center [491, 372] width 151 height 30
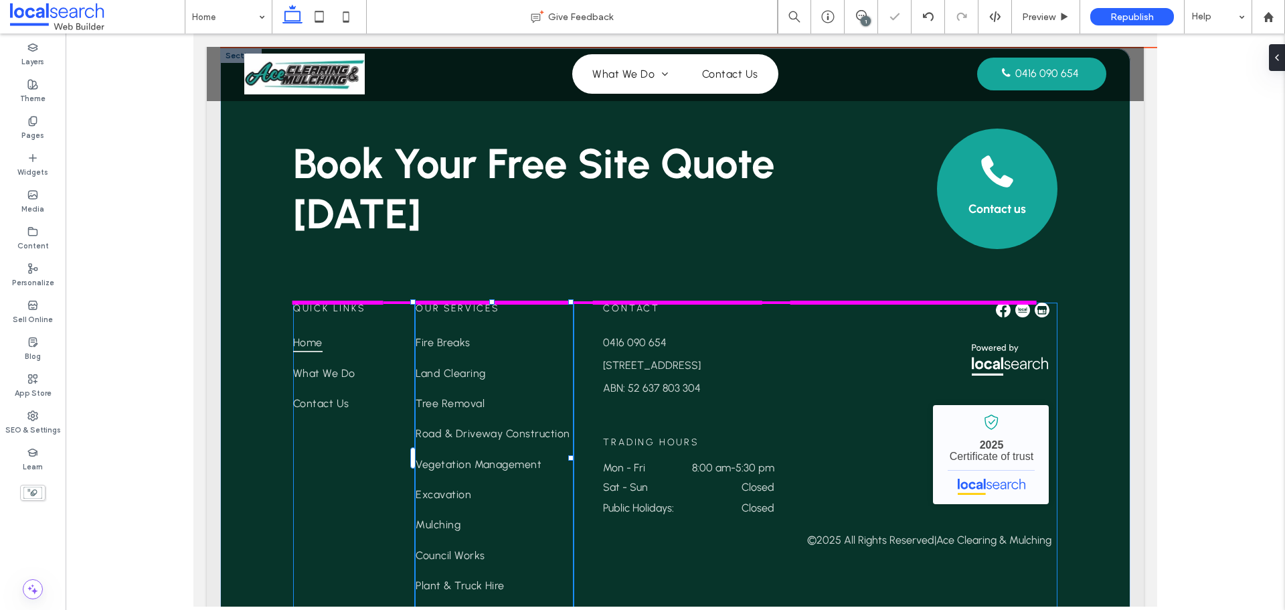
drag, startPoint x: 564, startPoint y: 394, endPoint x: 572, endPoint y: 394, distance: 8.0
click at [572, 455] on div at bounding box center [570, 457] width 5 height 5
type input "**"
type input "****"
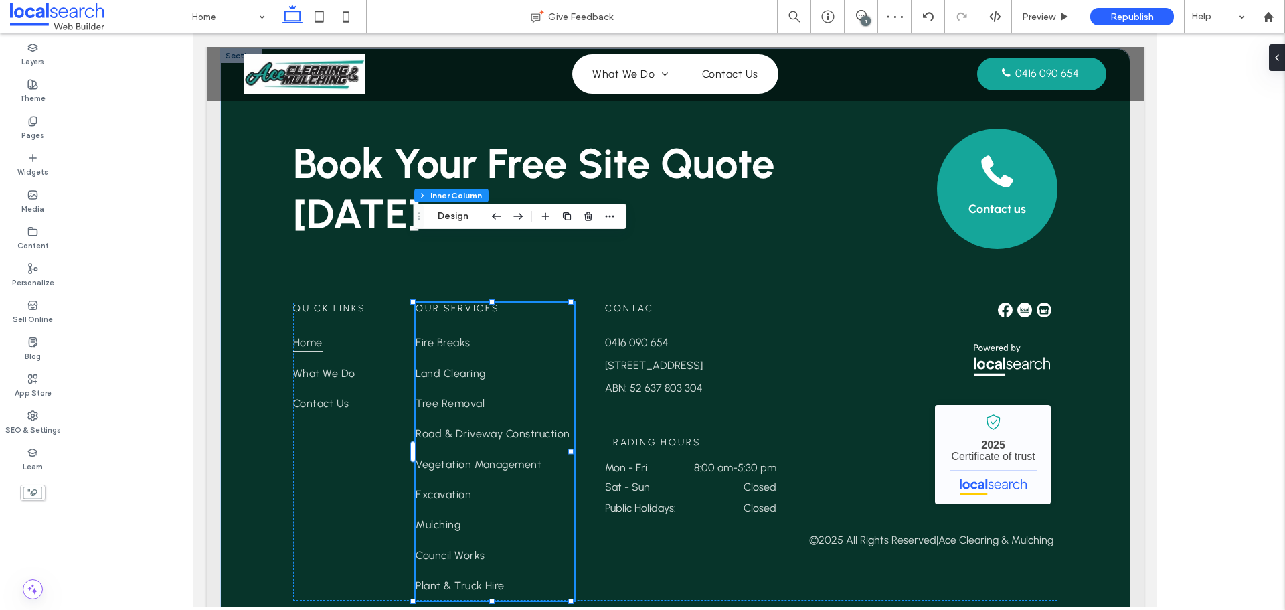
click at [305, 11] on icon at bounding box center [292, 16] width 27 height 27
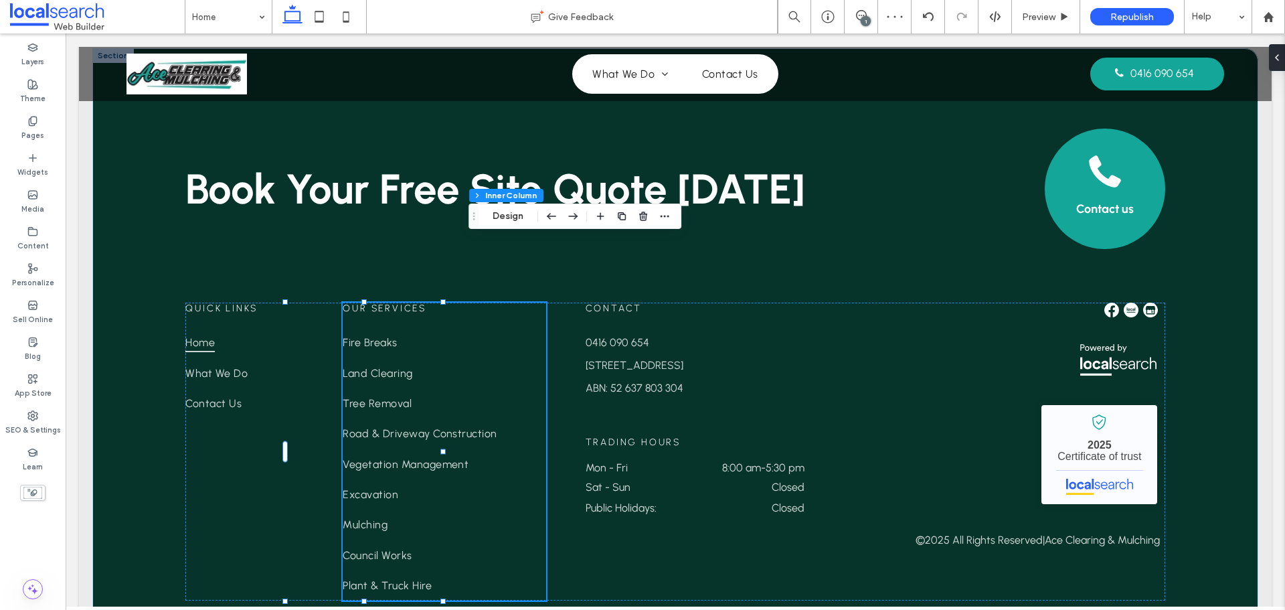
scroll to position [3294, 0]
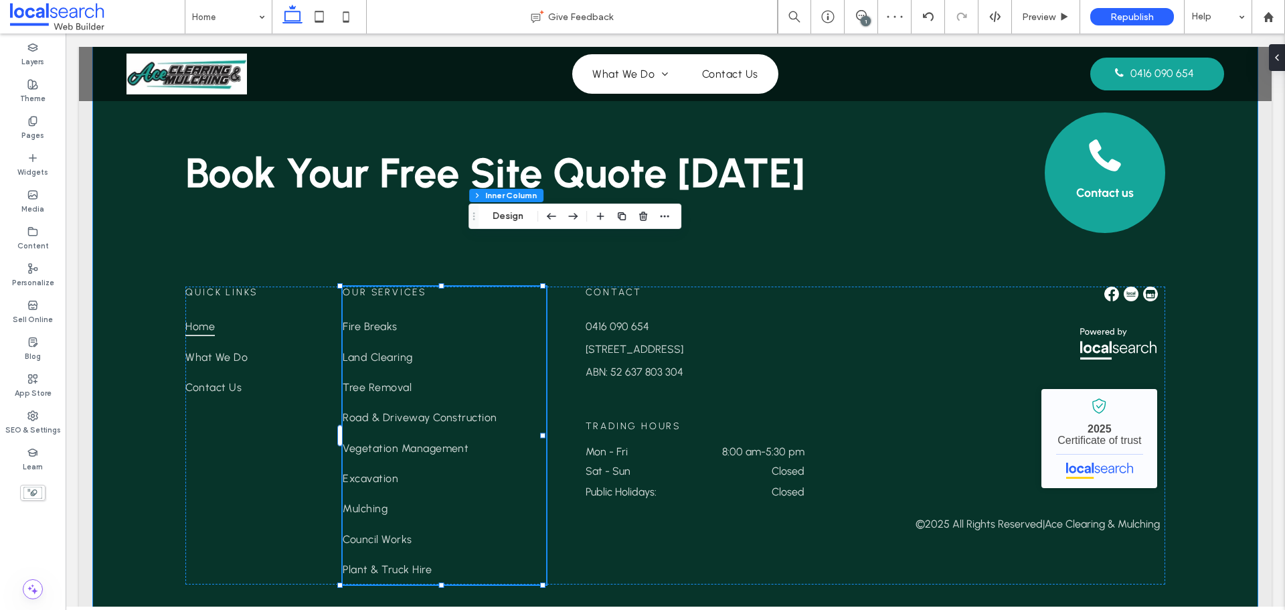
click at [916, 568] on div "Book Your Free Site Quote [DATE] Contact us Quick Links Home What We Do Contact…" at bounding box center [675, 335] width 1166 height 606
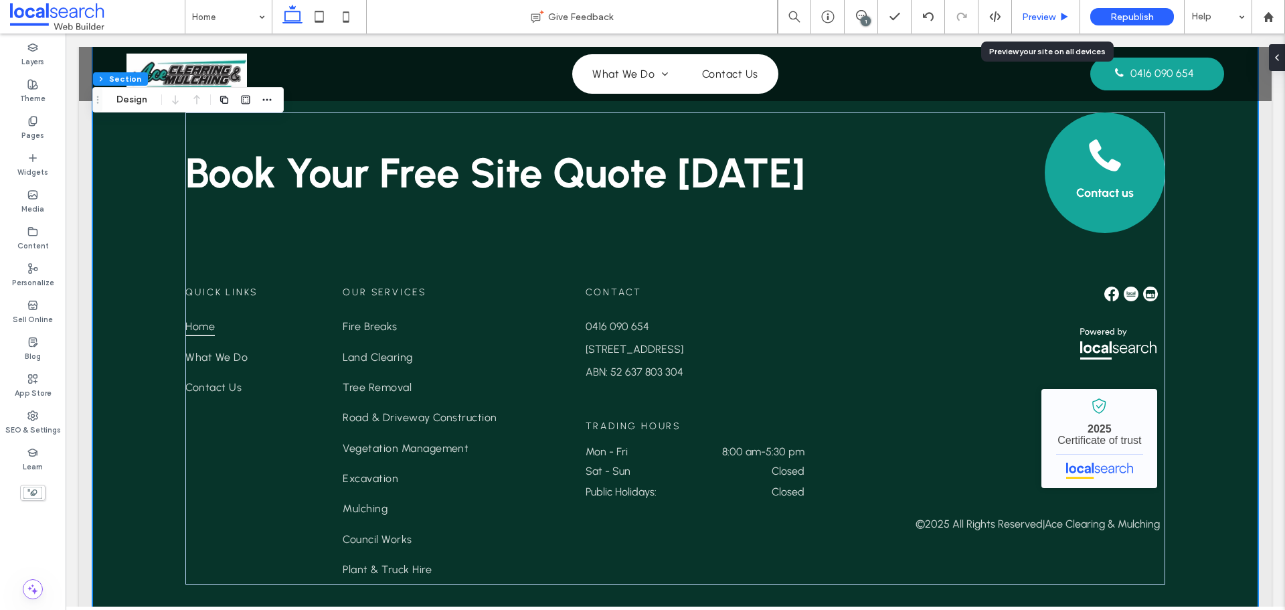
click at [1029, 19] on span "Preview" at bounding box center [1038, 16] width 33 height 11
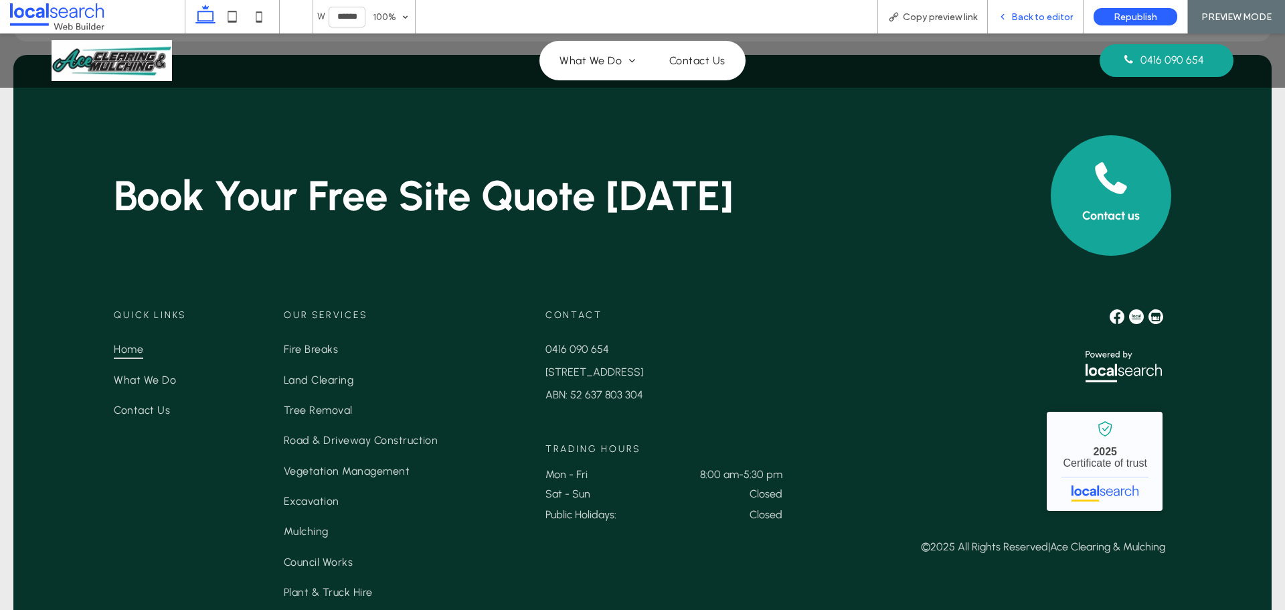
click at [1011, 25] on div "Back to editor" at bounding box center [1036, 16] width 96 height 33
click at [1017, 11] on span "Back to editor" at bounding box center [1042, 16] width 62 height 11
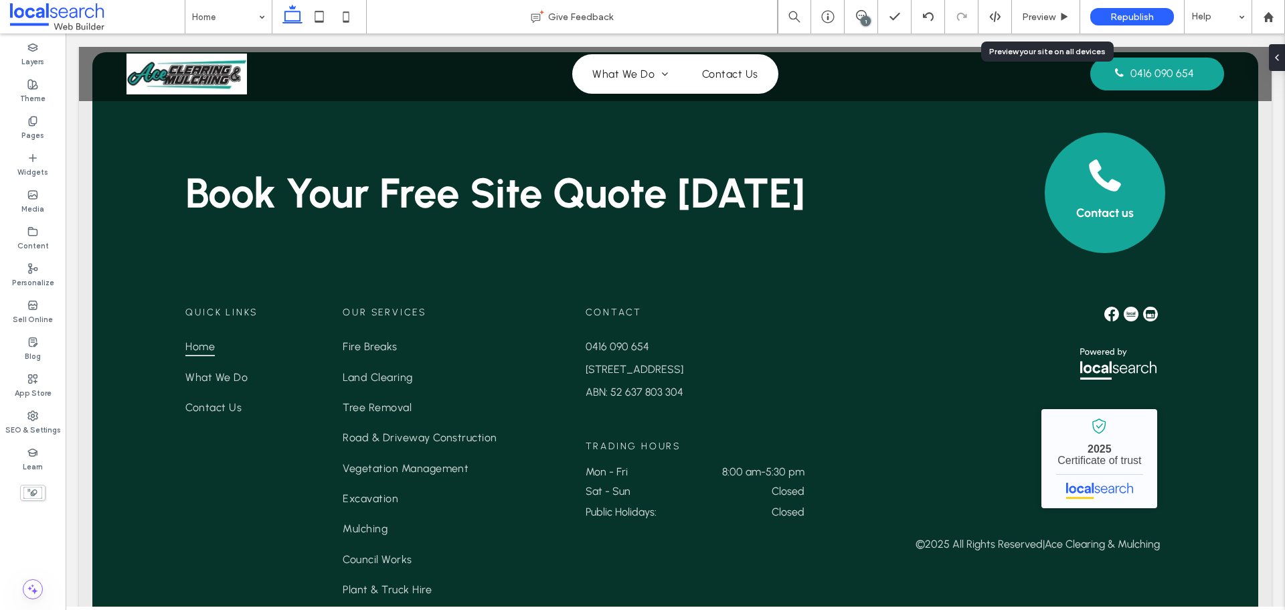
scroll to position [3294, 0]
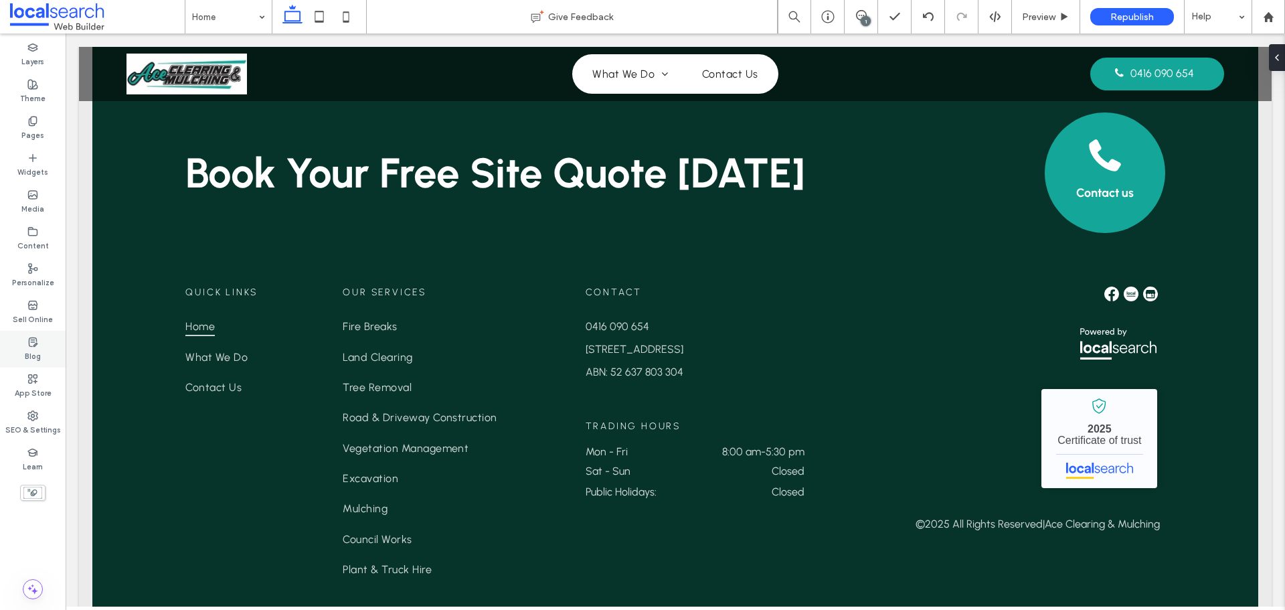
click at [27, 350] on label "Blog" at bounding box center [33, 354] width 16 height 15
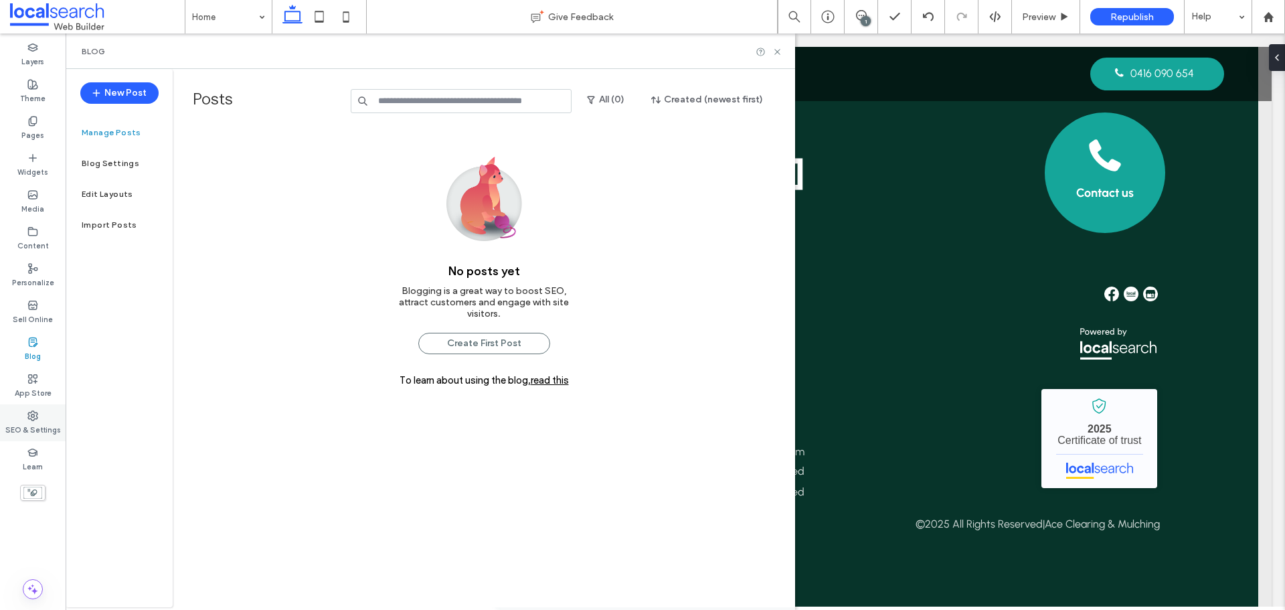
click at [33, 435] on label "SEO & Settings" at bounding box center [33, 428] width 56 height 15
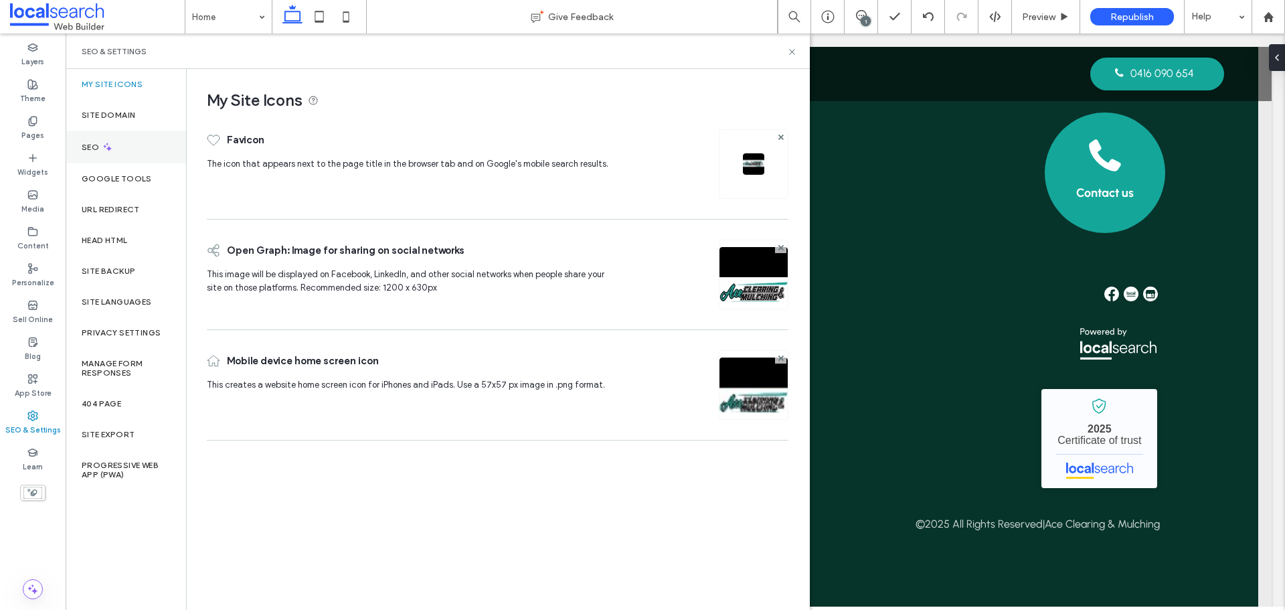
click at [125, 146] on div "SEO" at bounding box center [126, 147] width 120 height 33
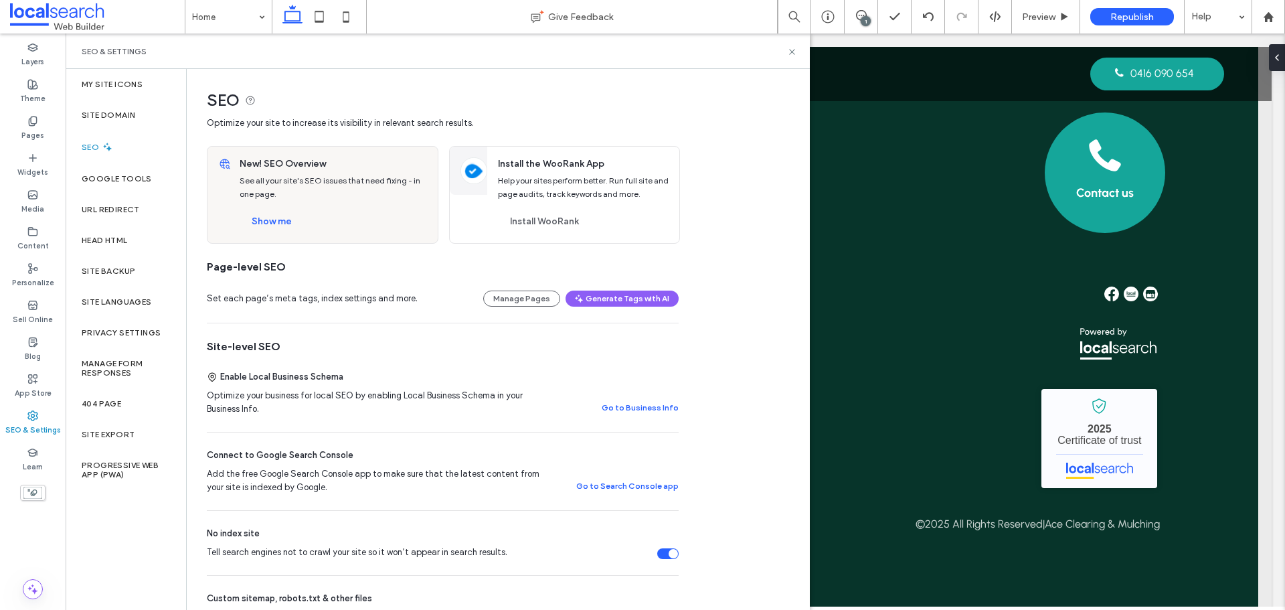
scroll to position [335, 0]
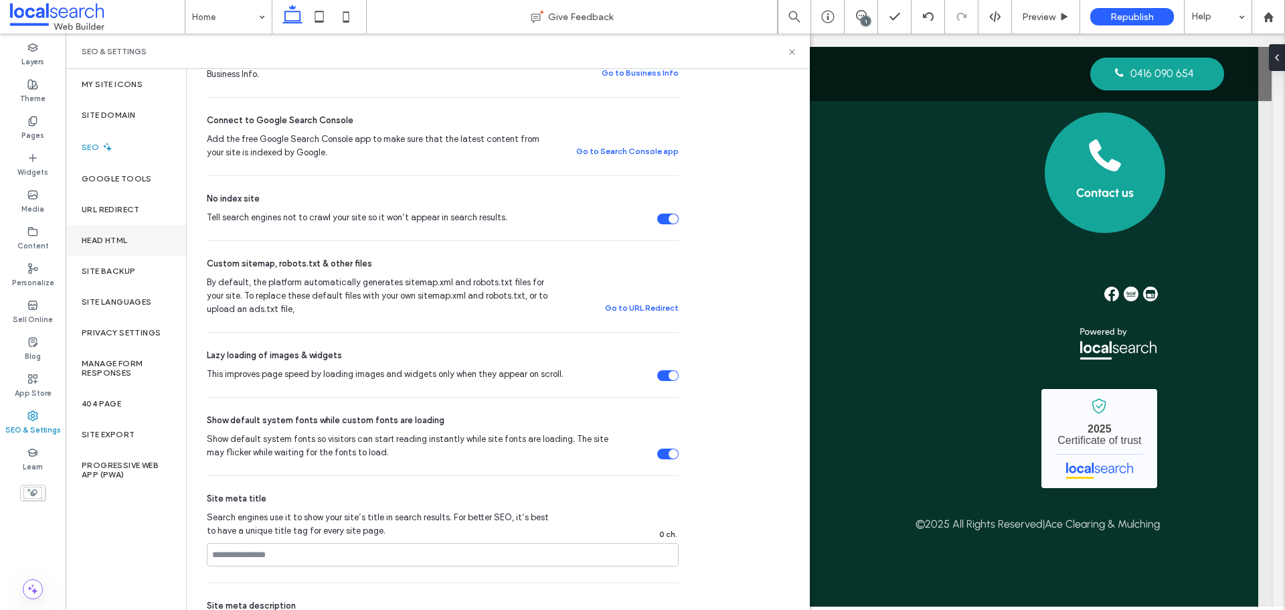
click at [155, 240] on div "Head HTML" at bounding box center [126, 240] width 120 height 31
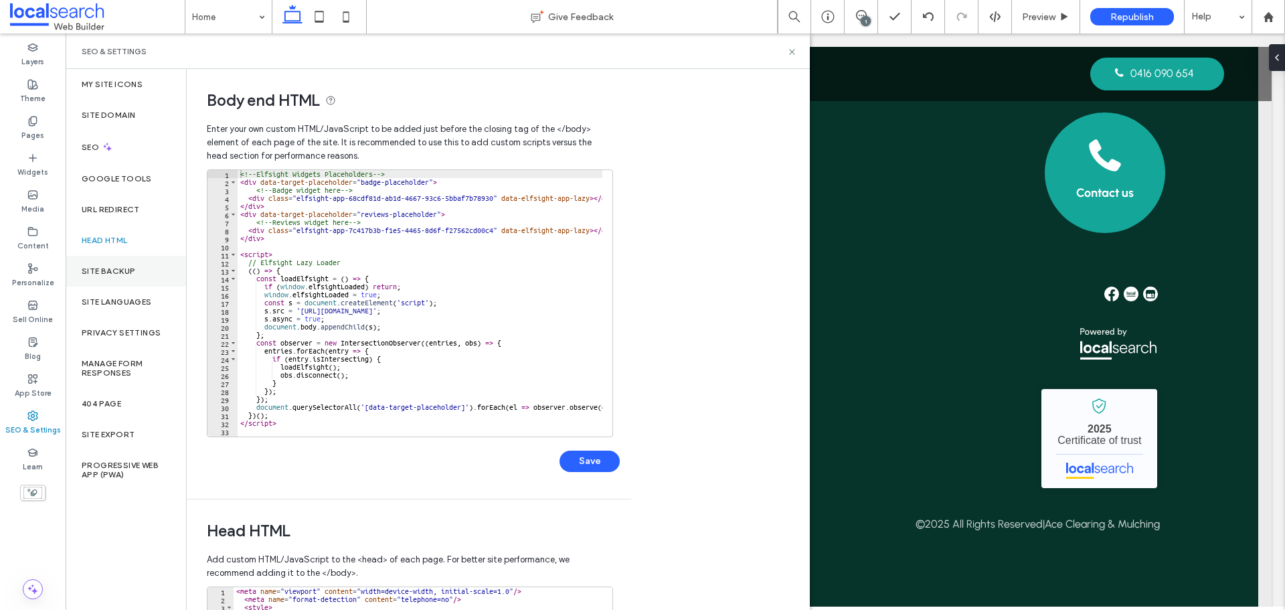
click at [130, 269] on label "Site Backup" at bounding box center [109, 270] width 54 height 9
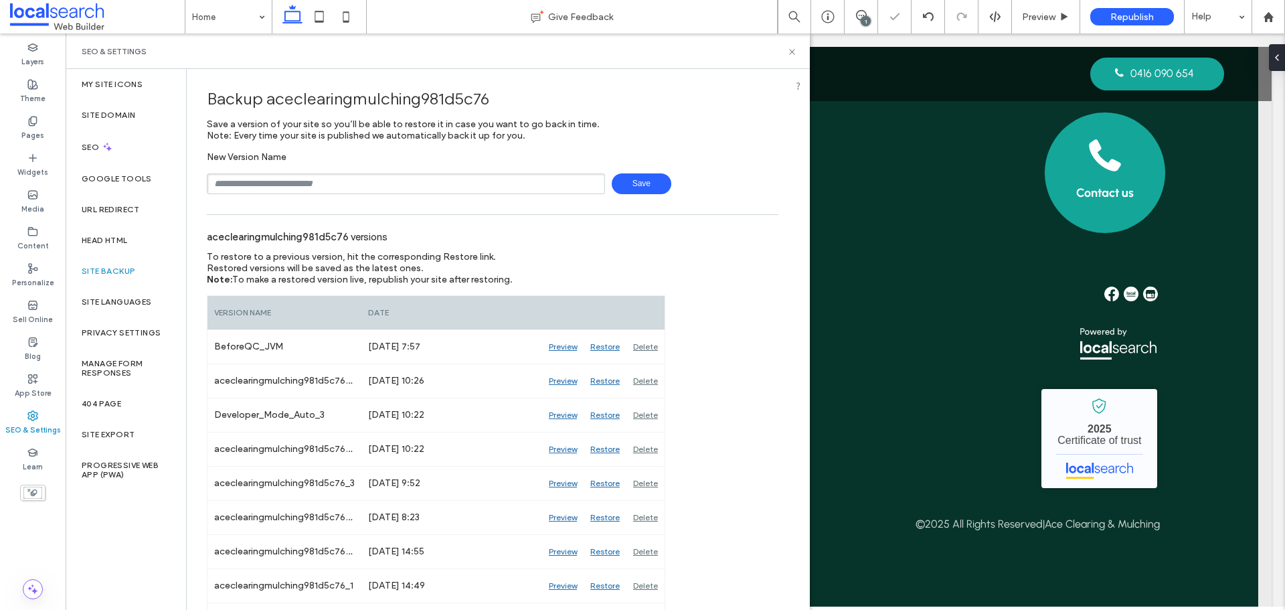
click at [300, 193] on input "text" at bounding box center [406, 183] width 398 height 21
type input "**********"
click at [633, 174] on span "Save" at bounding box center [642, 183] width 60 height 21
click at [124, 159] on div at bounding box center [642, 305] width 1285 height 610
click at [122, 158] on div "SEO" at bounding box center [126, 147] width 120 height 33
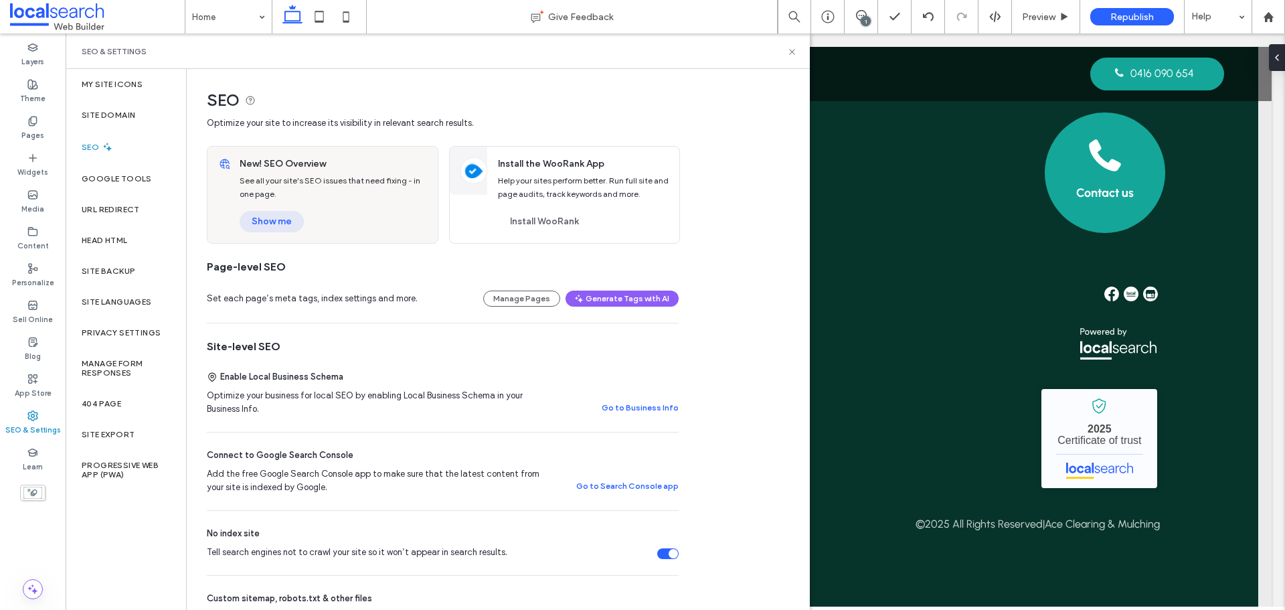
click at [261, 226] on button "Show me" at bounding box center [272, 221] width 64 height 21
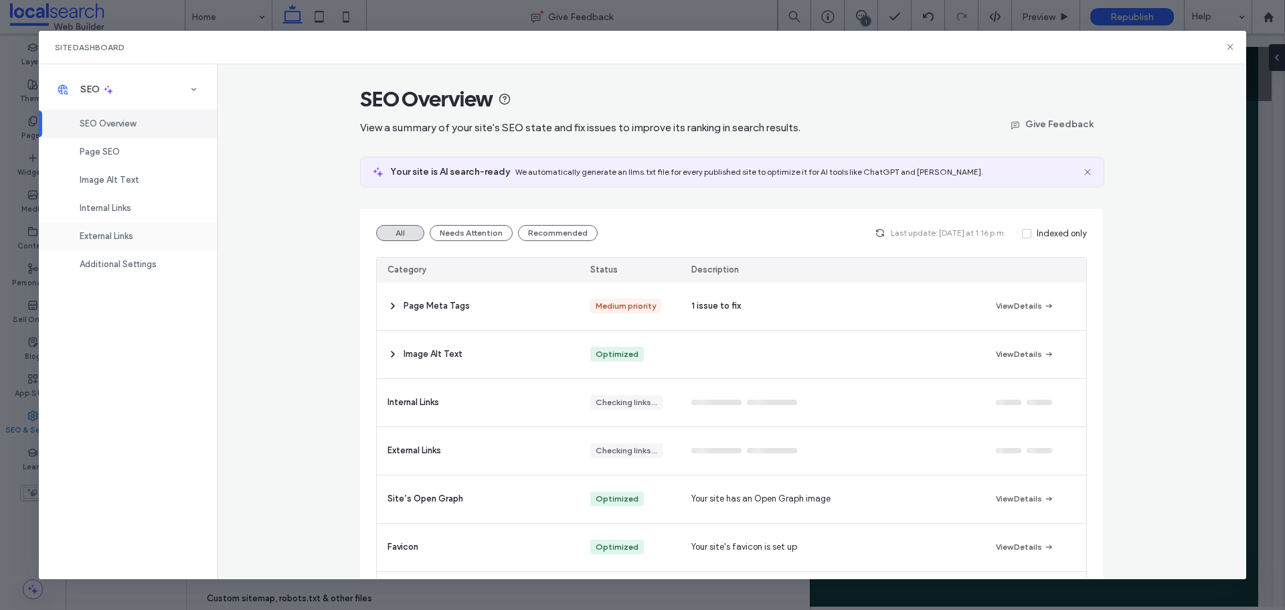
click at [145, 232] on div "External Links" at bounding box center [128, 236] width 178 height 28
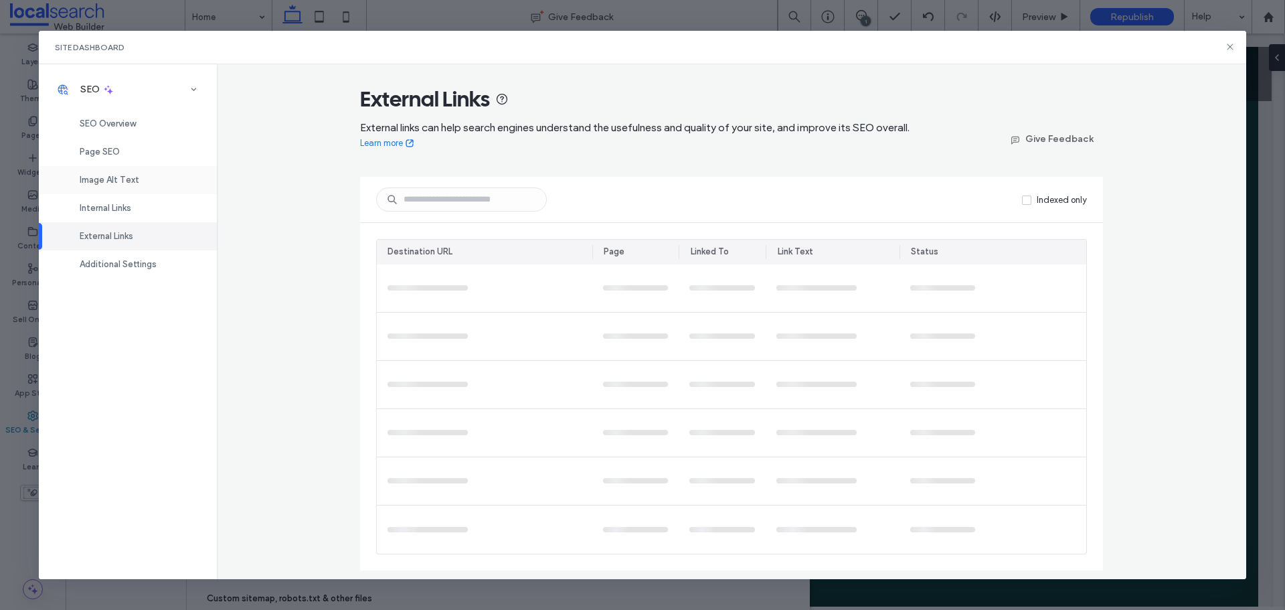
click at [155, 185] on div "Image Alt Text" at bounding box center [128, 180] width 178 height 28
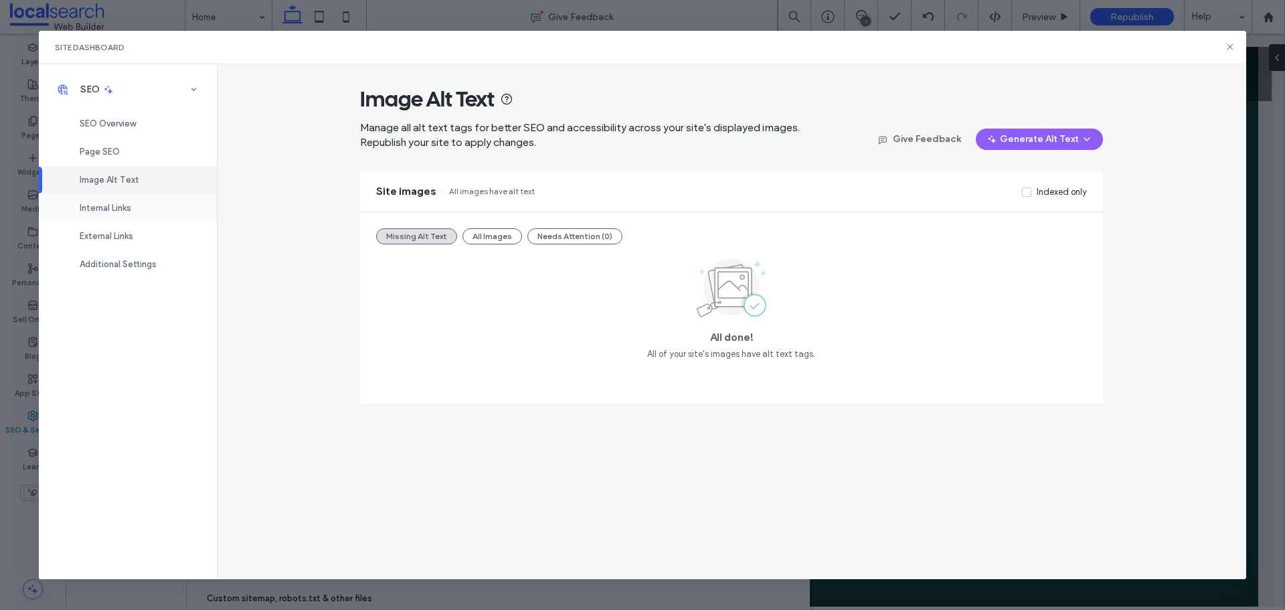
click at [163, 207] on div "Internal Links" at bounding box center [128, 208] width 178 height 28
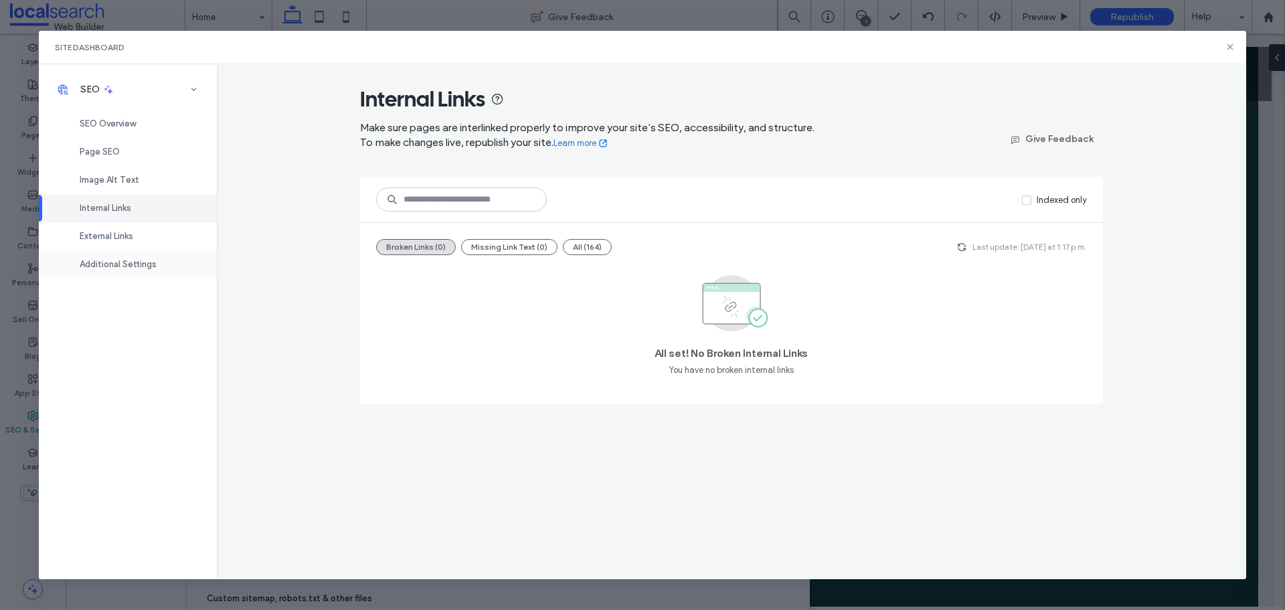
click at [139, 266] on span "Additional Settings" at bounding box center [118, 264] width 77 height 10
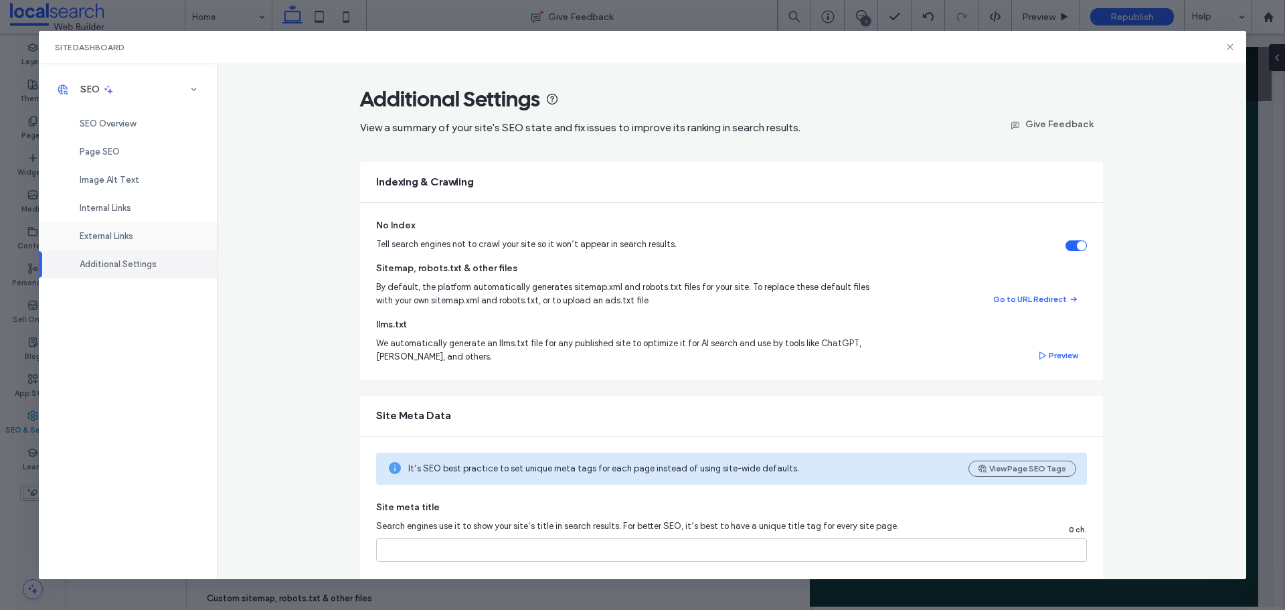
click at [145, 236] on div "External Links" at bounding box center [128, 236] width 178 height 28
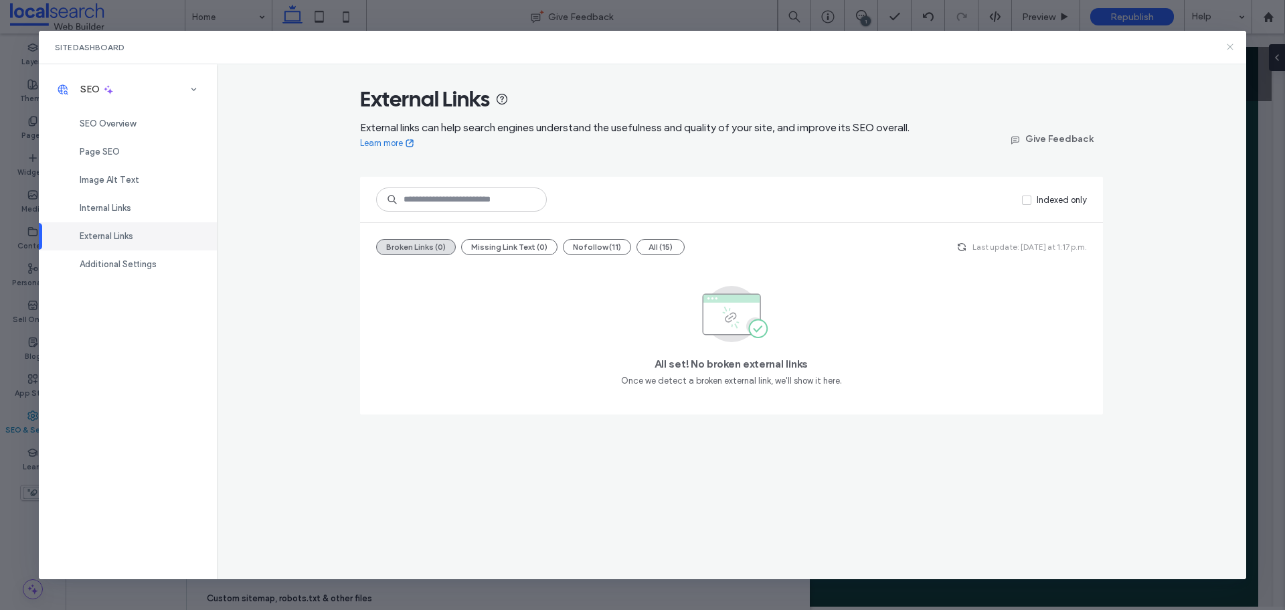
drag, startPoint x: 1230, startPoint y: 46, endPoint x: 1037, endPoint y: 46, distance: 192.8
click at [1230, 46] on use at bounding box center [1231, 47] width 6 height 6
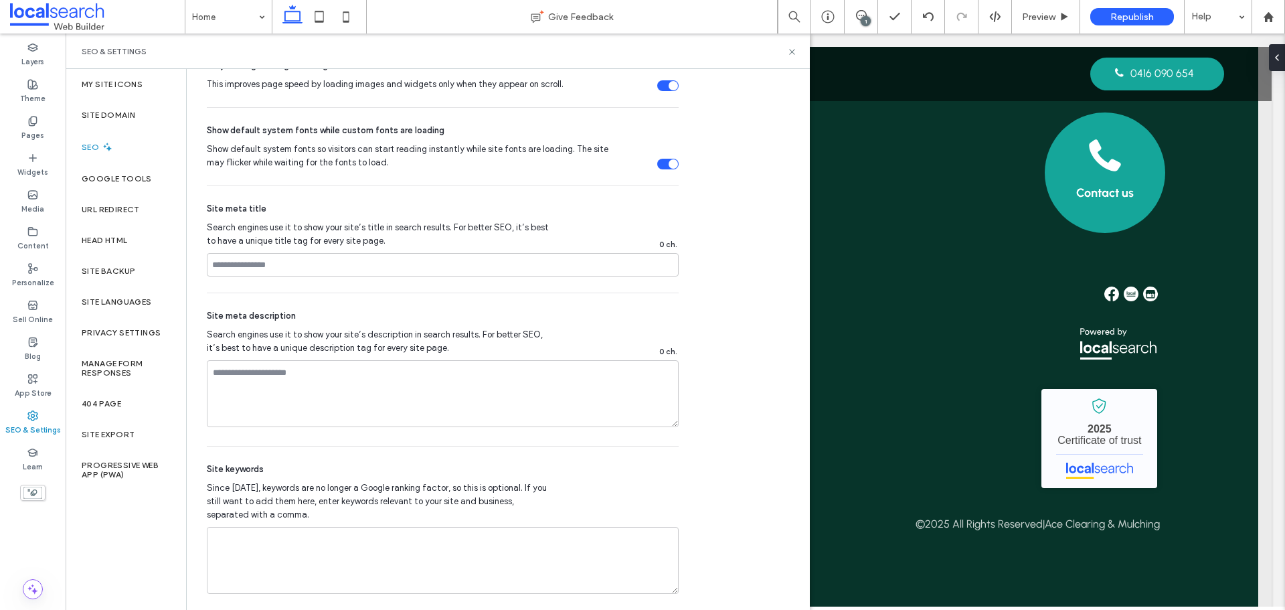
scroll to position [637, 0]
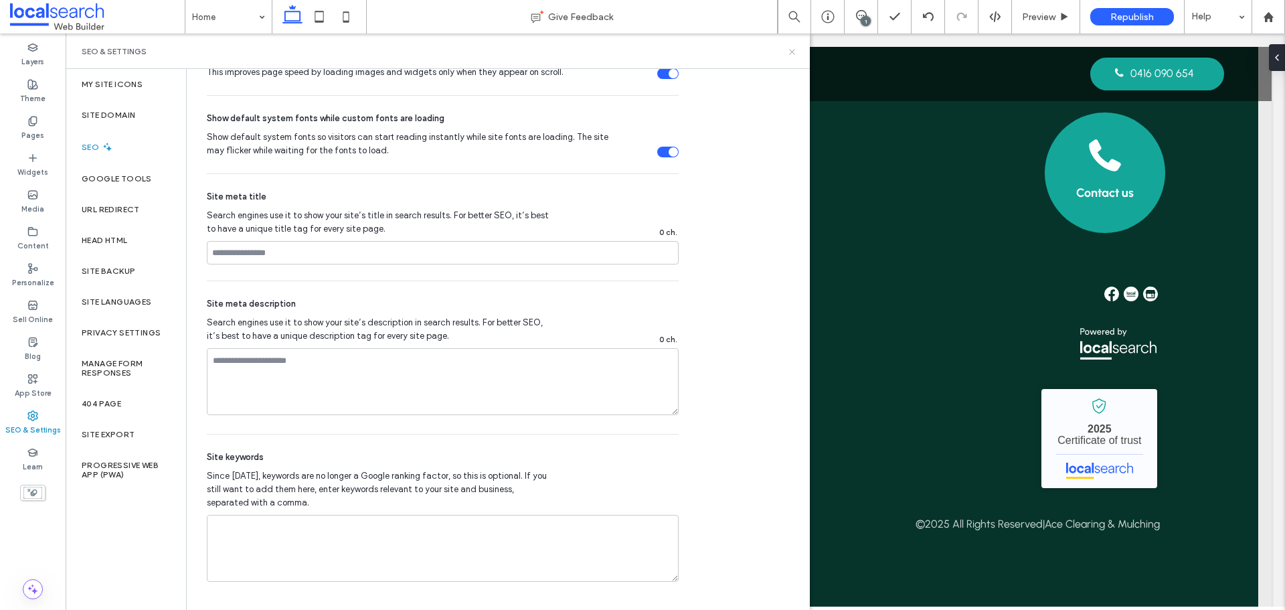
drag, startPoint x: 795, startPoint y: 54, endPoint x: 745, endPoint y: 88, distance: 60.2
click at [795, 54] on use at bounding box center [791, 51] width 5 height 5
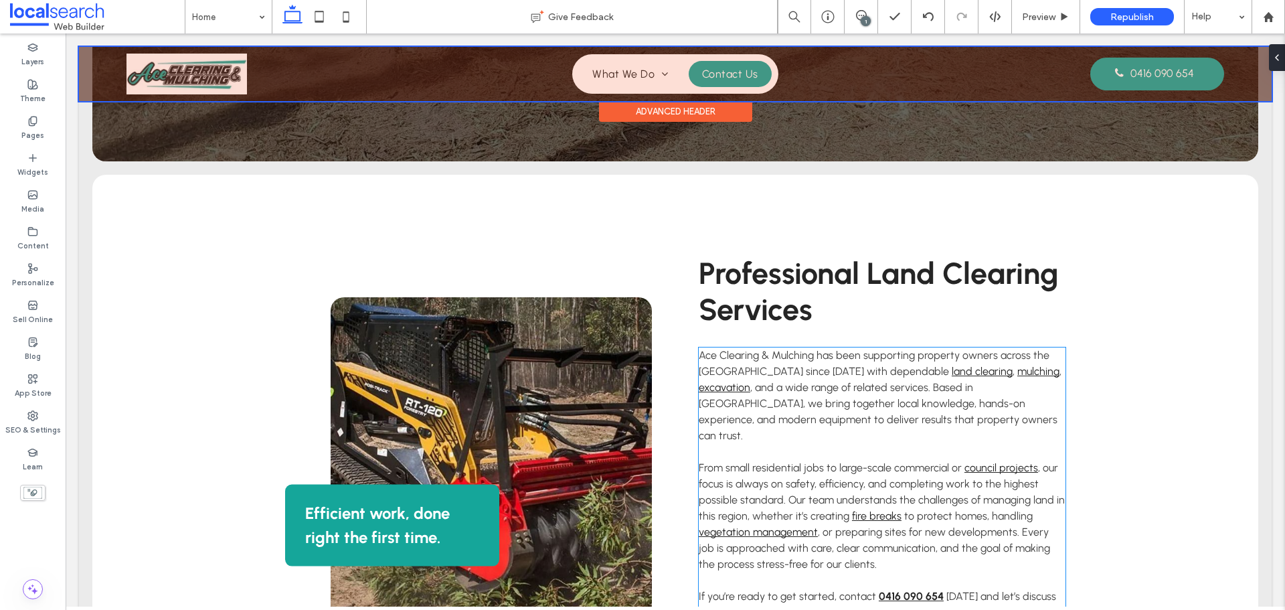
scroll to position [148, 0]
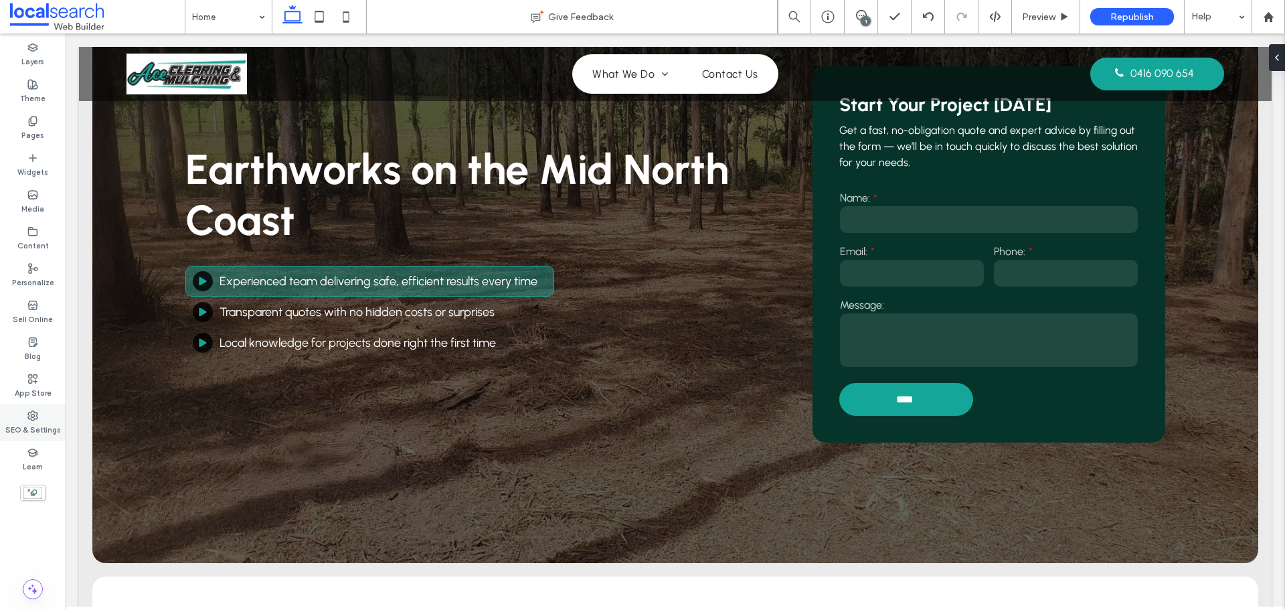
click at [44, 413] on div "SEO & Settings" at bounding box center [33, 422] width 66 height 37
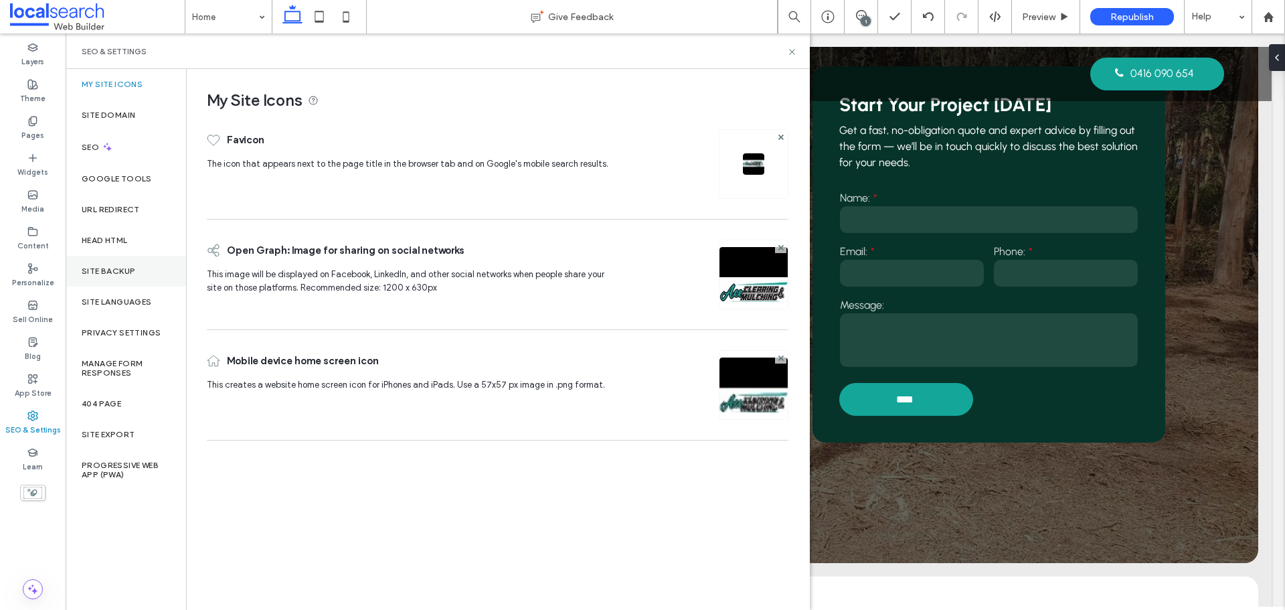
click at [122, 271] on label "Site Backup" at bounding box center [109, 270] width 54 height 9
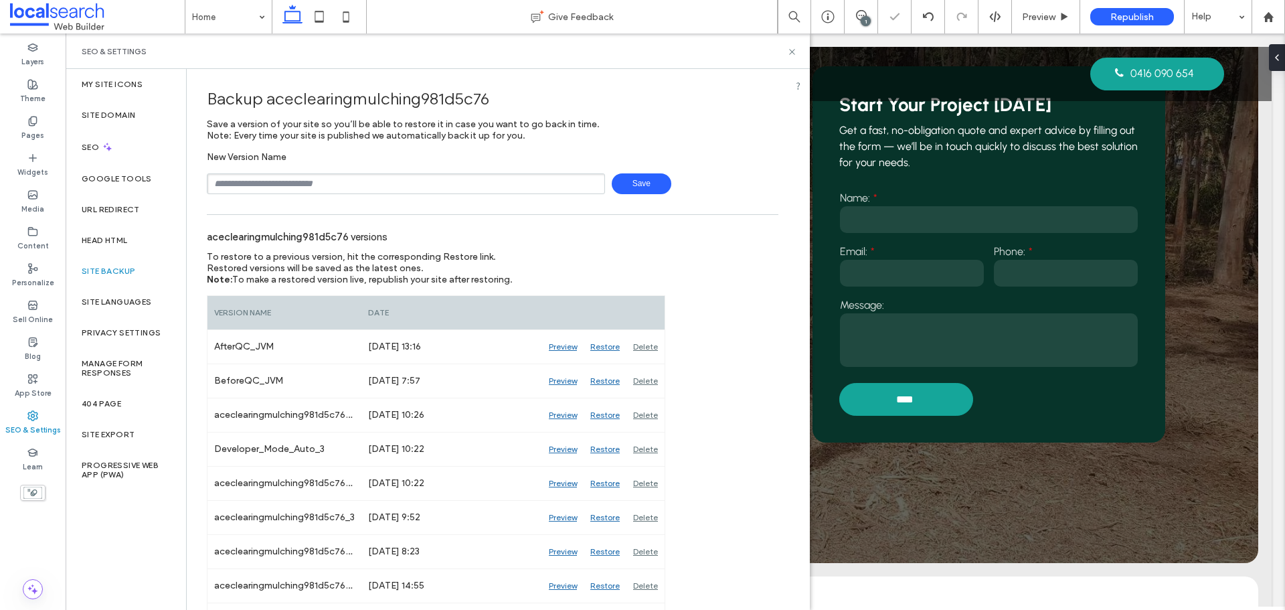
click at [278, 193] on input "text" at bounding box center [406, 183] width 398 height 21
click at [1124, 23] on div "Republish" at bounding box center [1132, 16] width 84 height 17
